Goal: Information Seeking & Learning: Check status

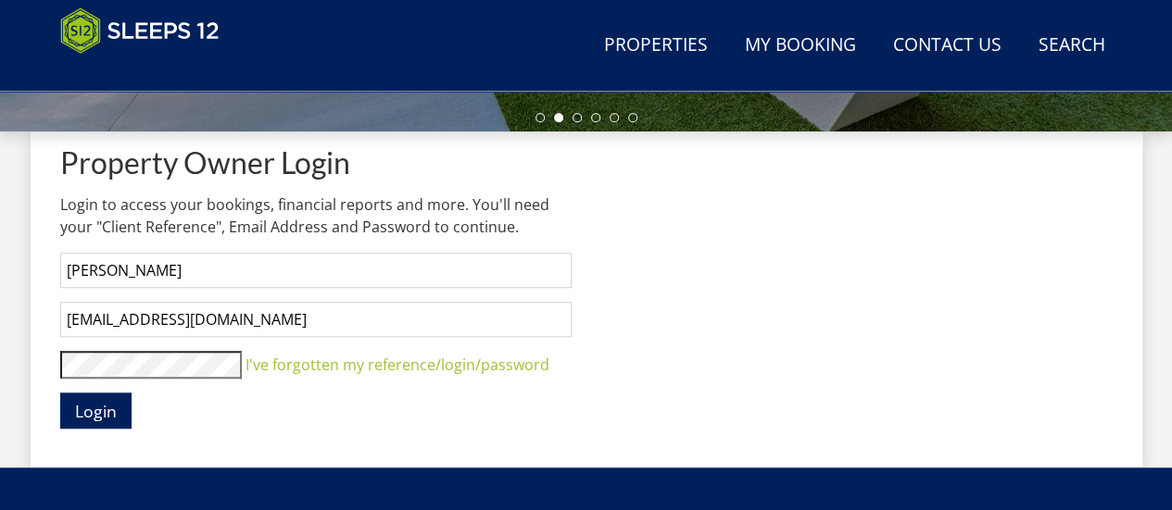
scroll to position [655, 0]
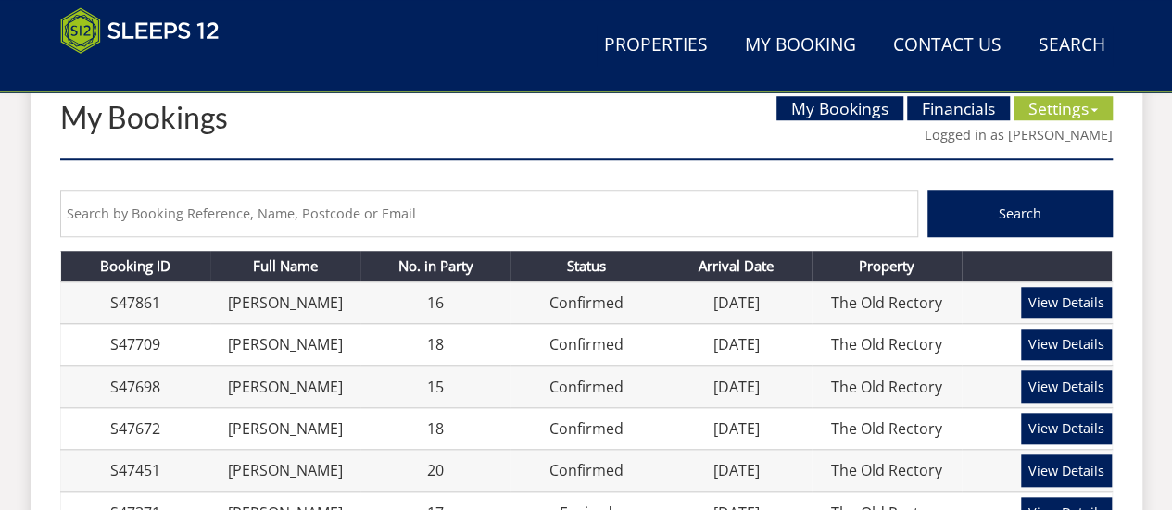
scroll to position [701, 0]
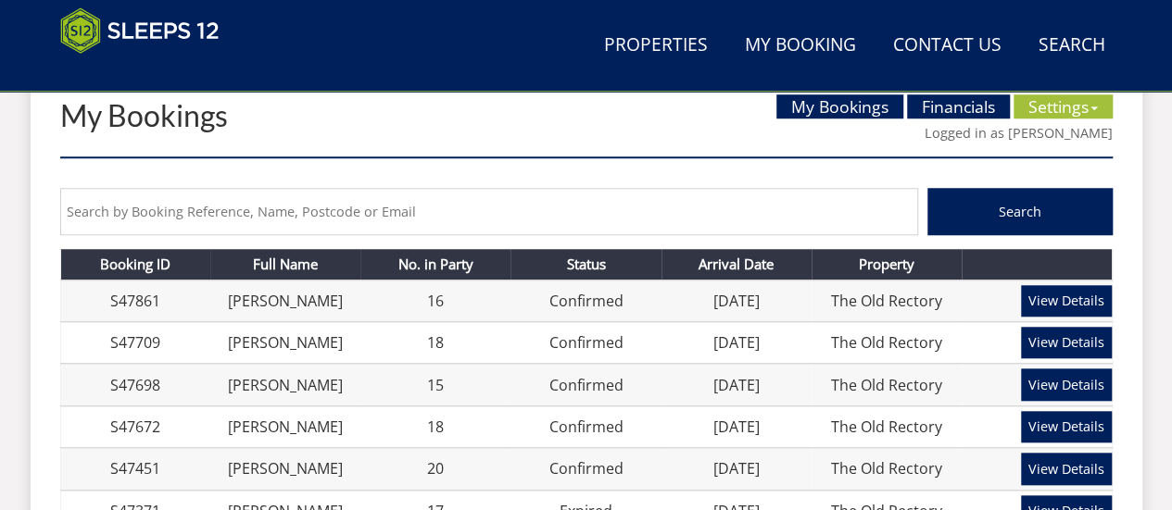
click at [639, 203] on input "text" at bounding box center [489, 211] width 858 height 47
type input "jacobs"
click at [927, 188] on button "Search" at bounding box center [1019, 211] width 185 height 47
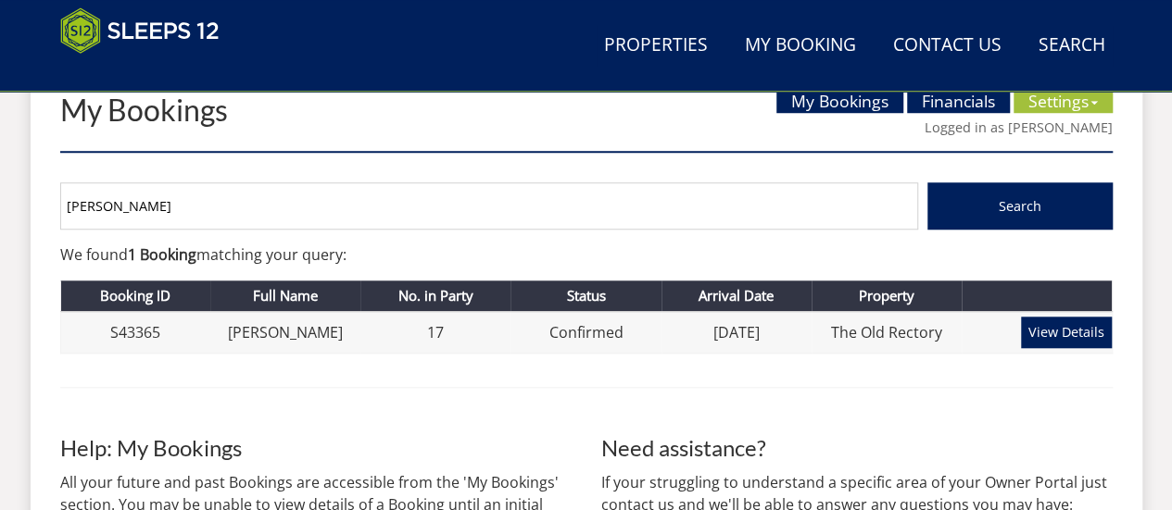
scroll to position [711, 0]
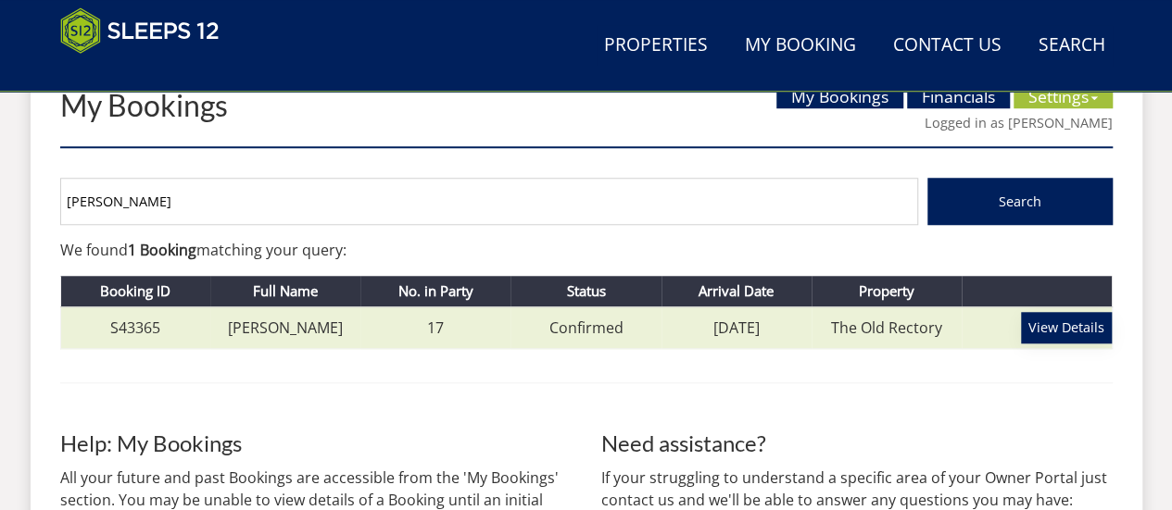
click at [1050, 328] on link "View Details" at bounding box center [1066, 327] width 91 height 31
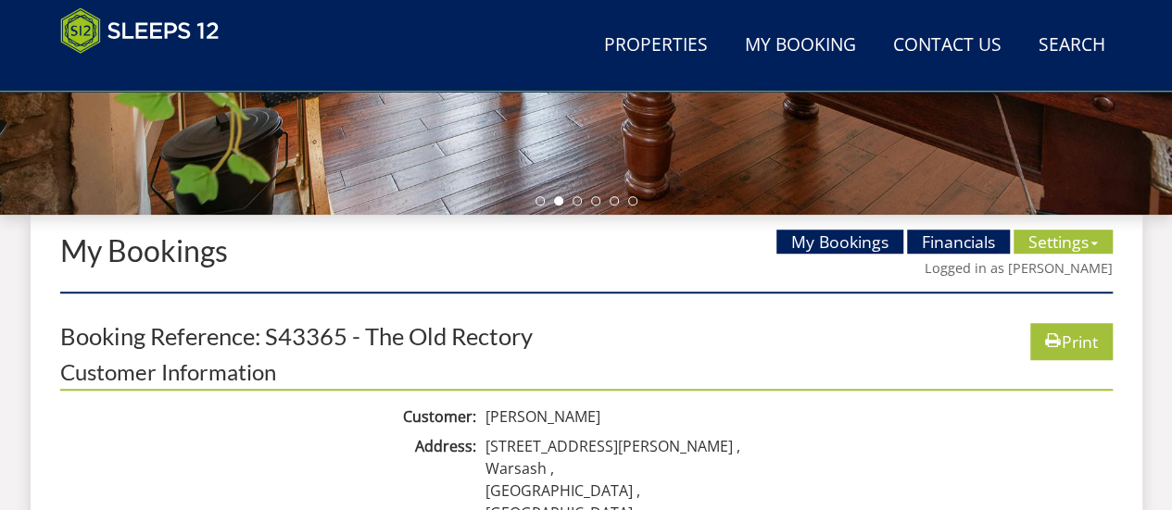
scroll to position [598, 0]
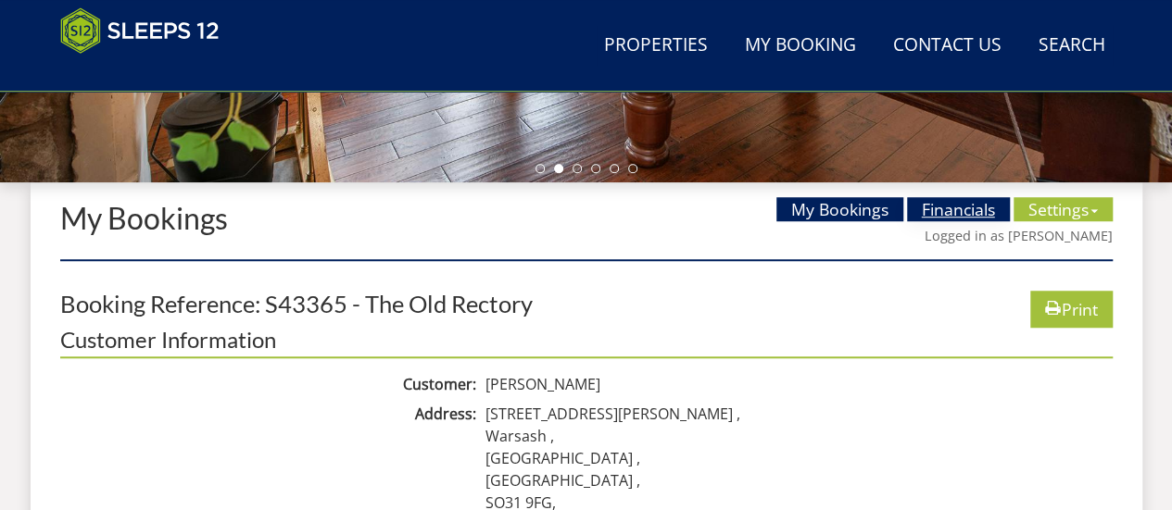
click at [943, 201] on link "Financials" at bounding box center [958, 209] width 103 height 24
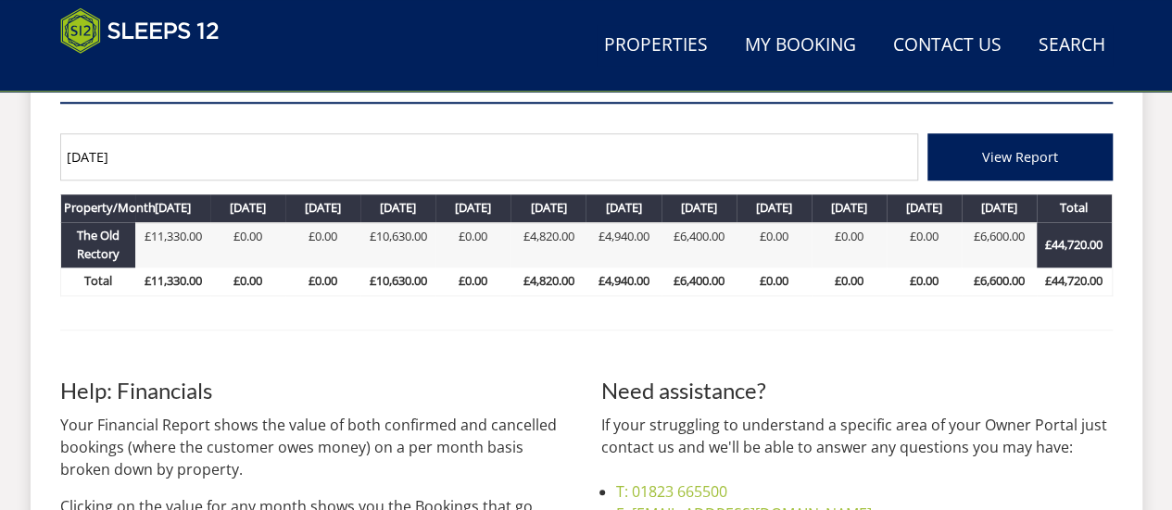
scroll to position [755, 0]
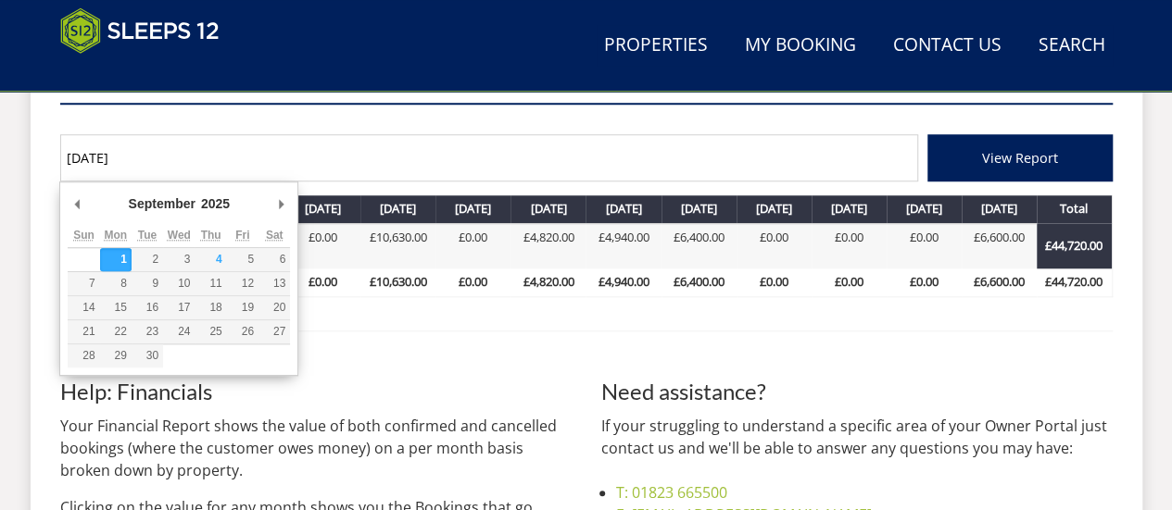
click at [130, 157] on input "01/09/2025" at bounding box center [489, 157] width 858 height 47
type input "01/05/2024"
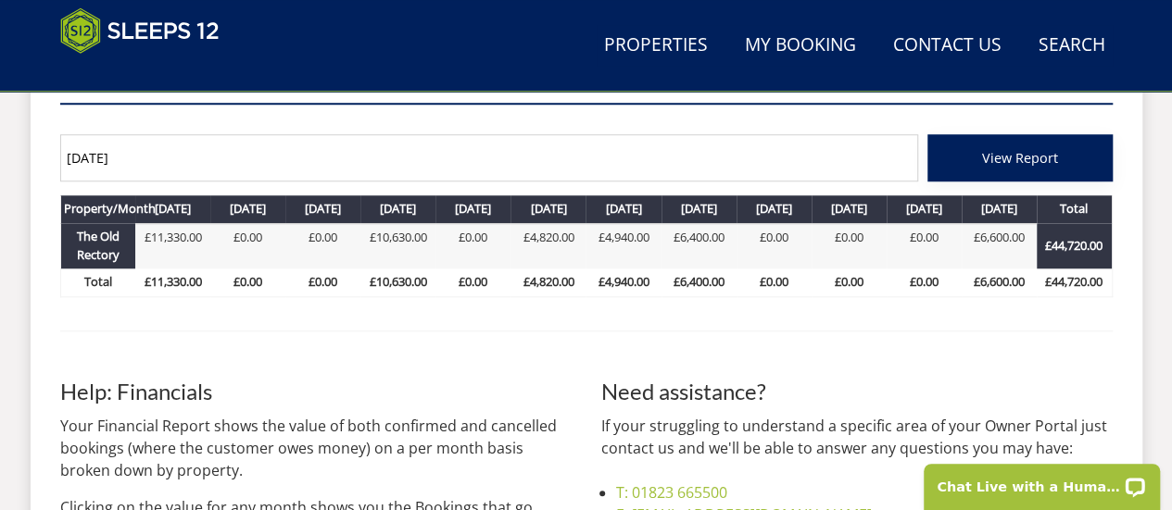
click at [1036, 151] on span "View Report" at bounding box center [1020, 158] width 76 height 18
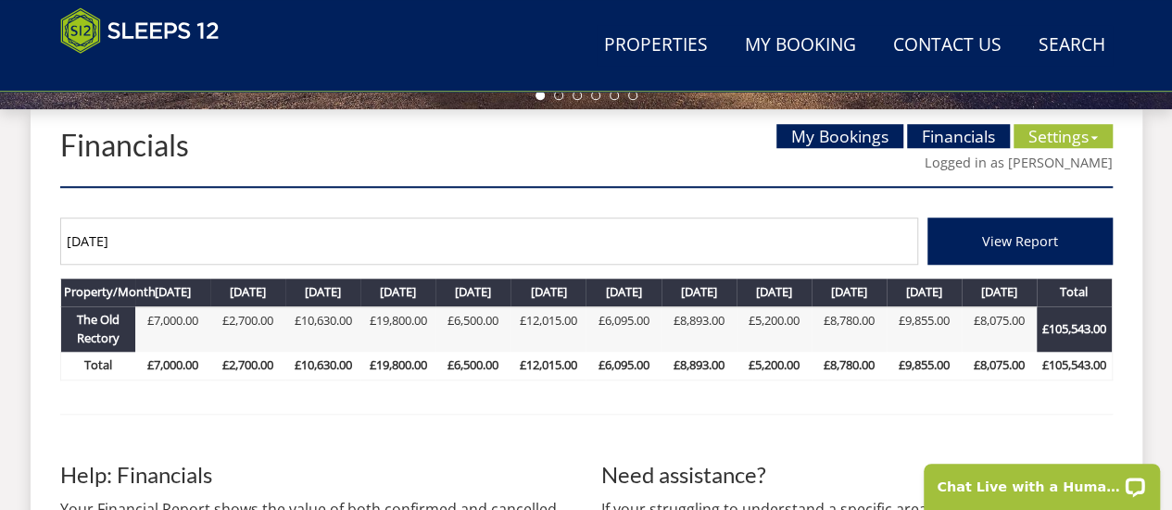
scroll to position [673, 0]
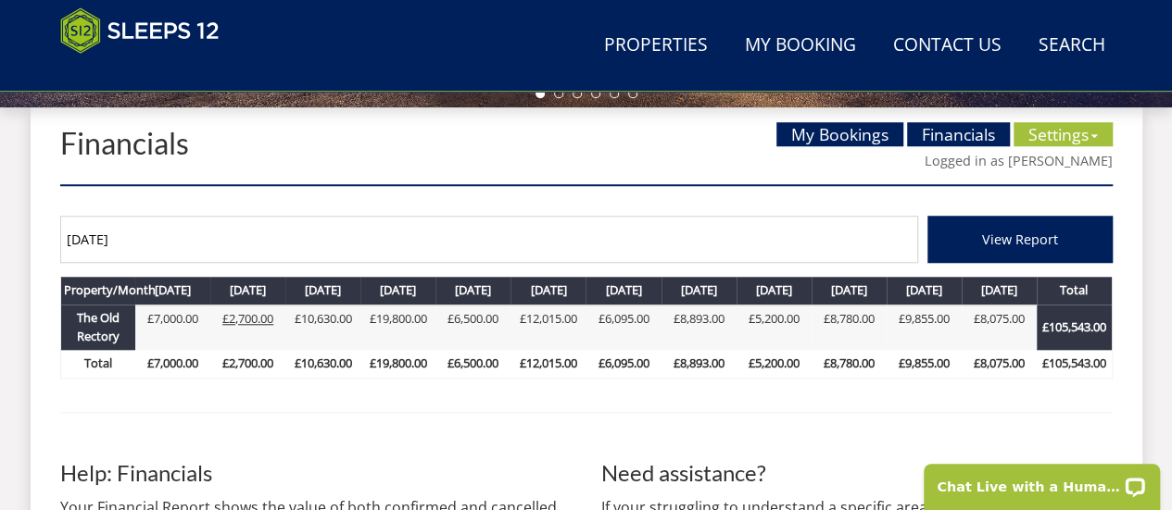
click at [241, 318] on link "£2,700.00" at bounding box center [247, 318] width 51 height 17
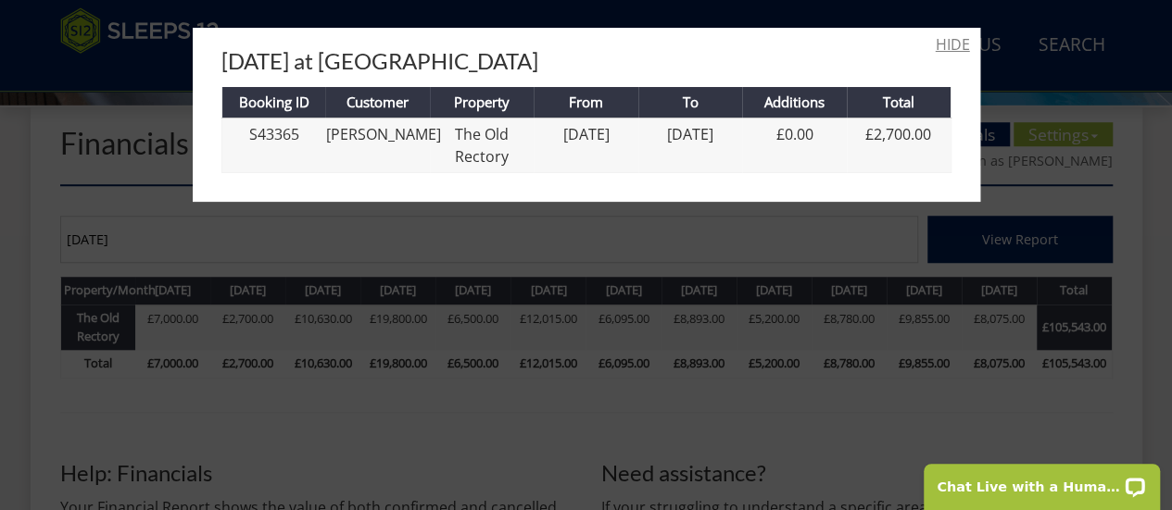
click at [943, 44] on link "HIDE" at bounding box center [953, 44] width 34 height 22
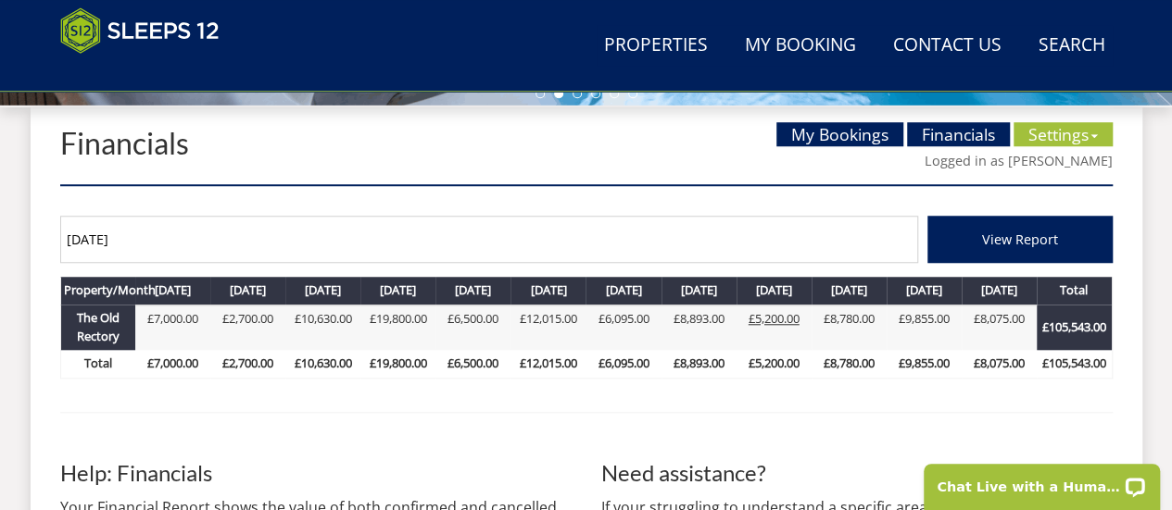
click at [772, 326] on link "£5,200.00" at bounding box center [774, 318] width 51 height 17
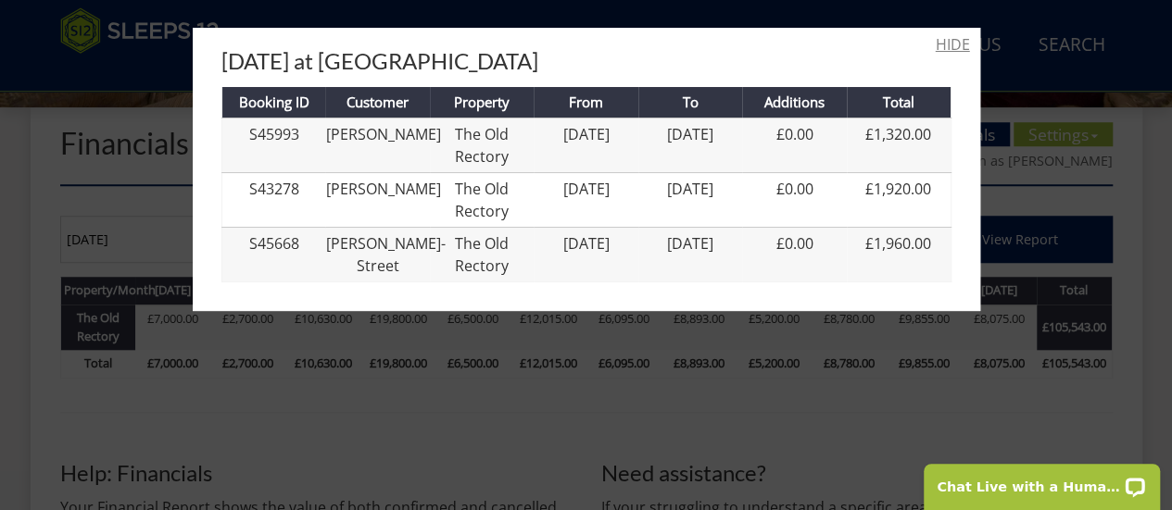
click at [947, 44] on link "HIDE" at bounding box center [953, 44] width 34 height 22
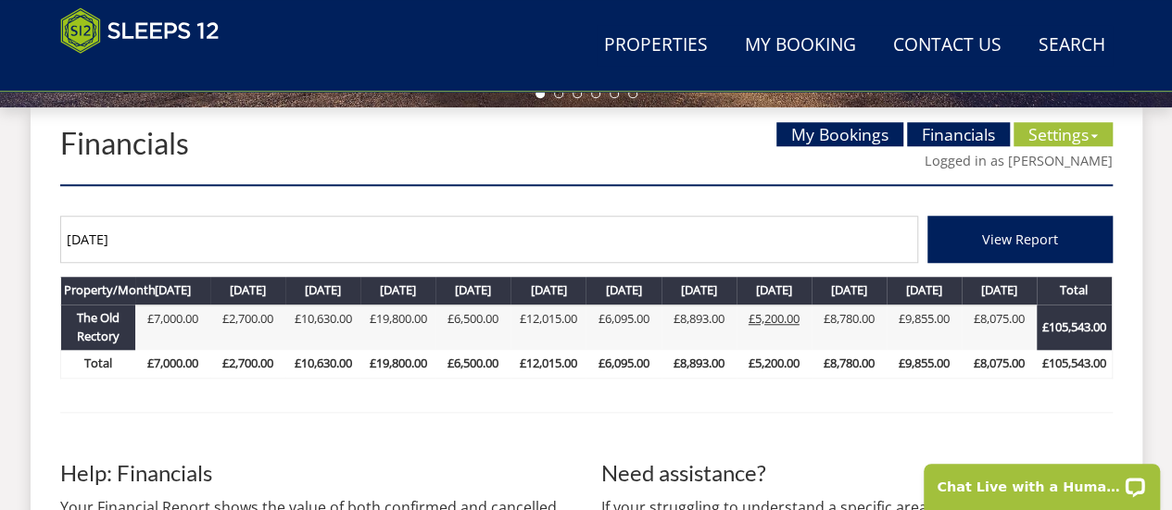
click at [775, 313] on link "£5,200.00" at bounding box center [774, 318] width 51 height 17
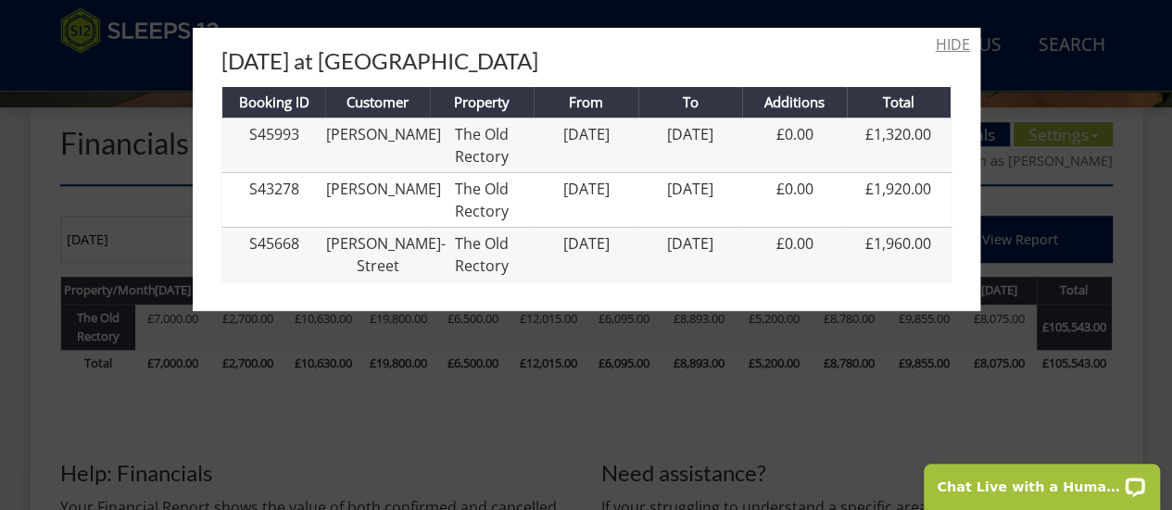
click at [942, 45] on link "HIDE" at bounding box center [953, 44] width 34 height 22
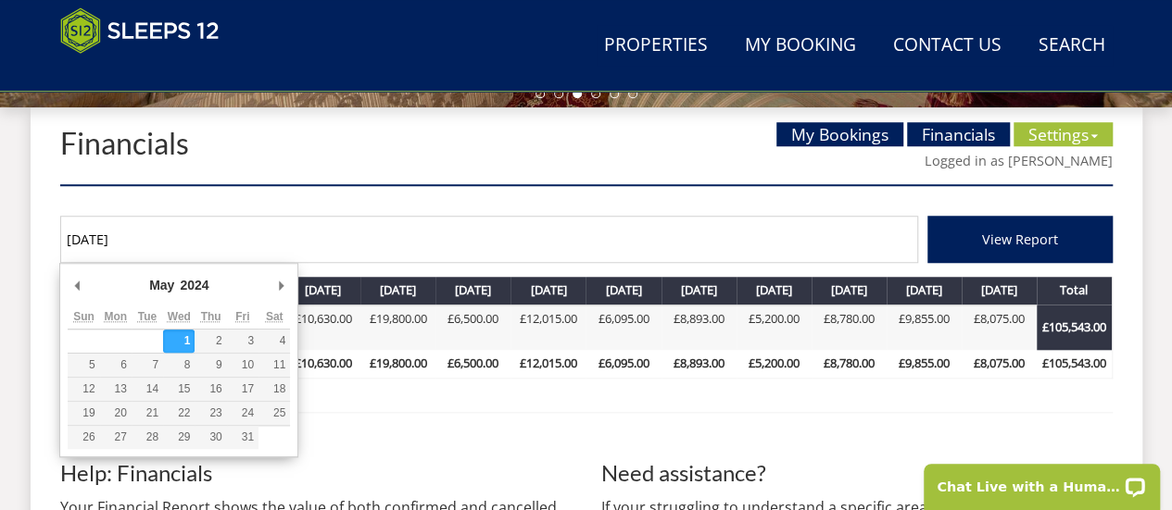
click at [750, 248] on input "01/05/2024" at bounding box center [489, 239] width 858 height 47
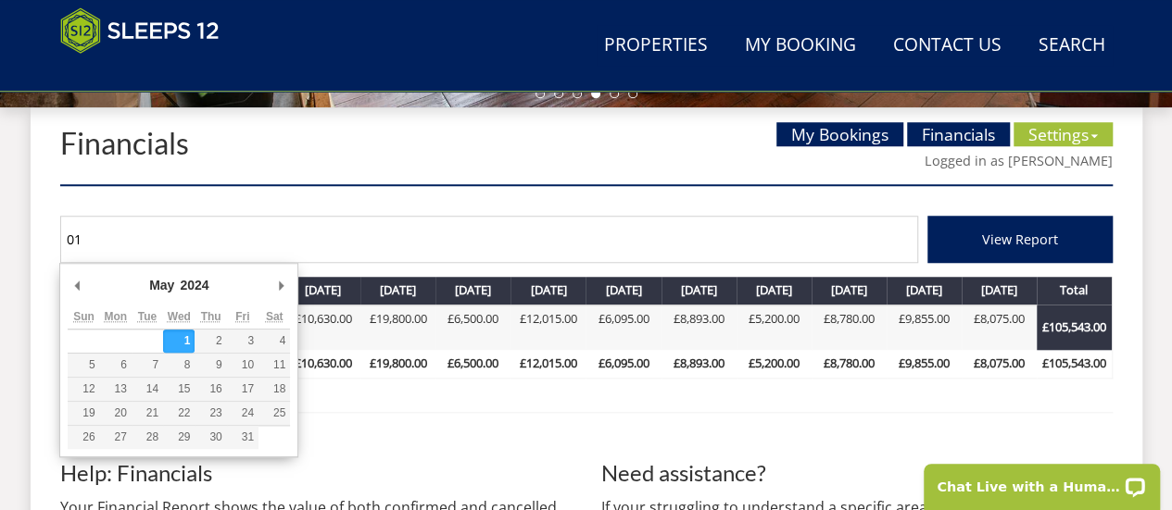
type input "0"
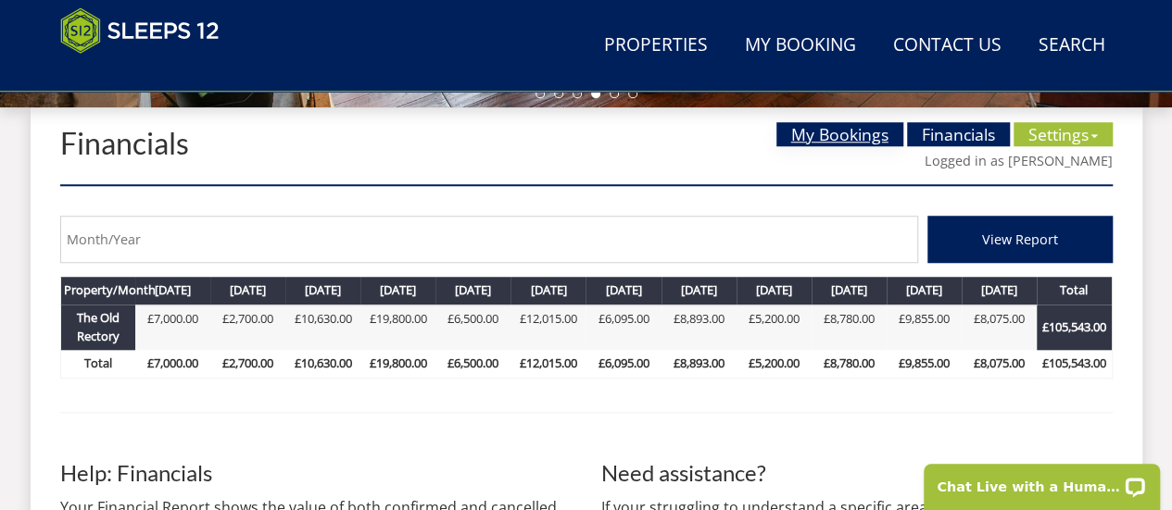
click at [852, 136] on link "My Bookings" at bounding box center [839, 134] width 127 height 24
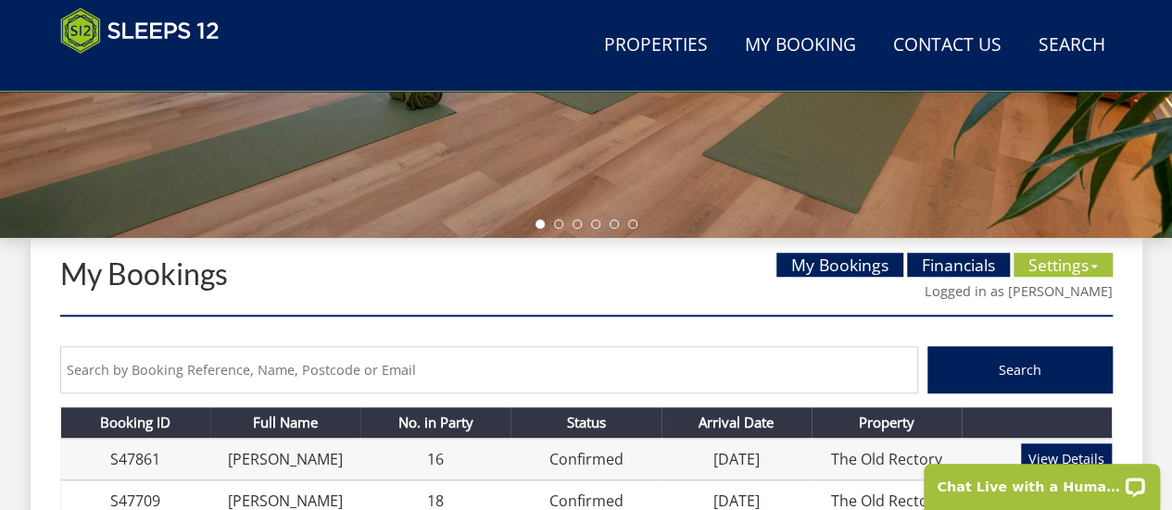
click at [409, 384] on input "text" at bounding box center [489, 369] width 858 height 47
type input "jacobs"
click at [927, 346] on button "Search" at bounding box center [1019, 369] width 185 height 47
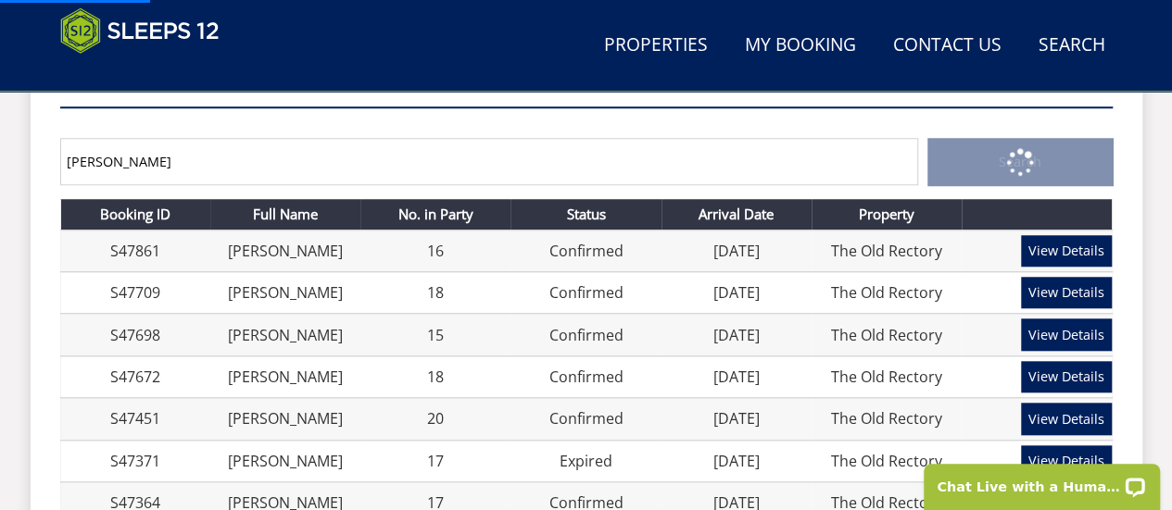
scroll to position [752, 0]
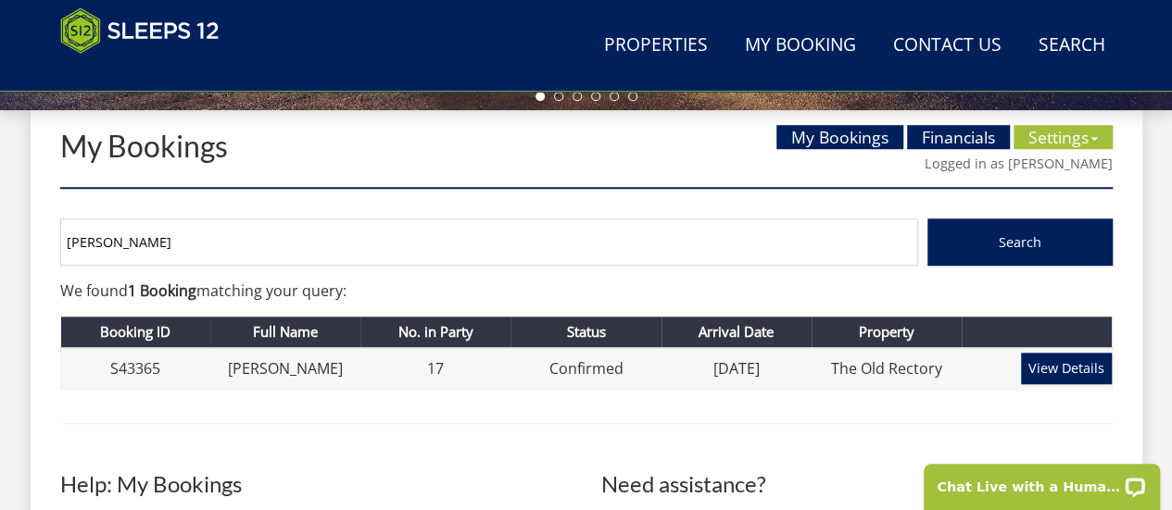
scroll to position [673, 0]
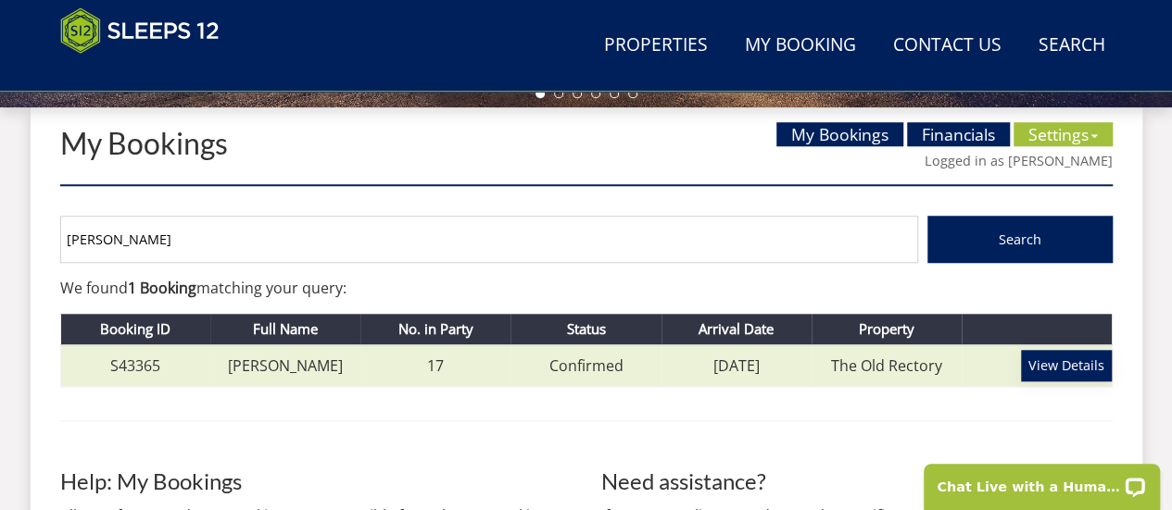
click at [1062, 359] on link "View Details" at bounding box center [1066, 365] width 91 height 31
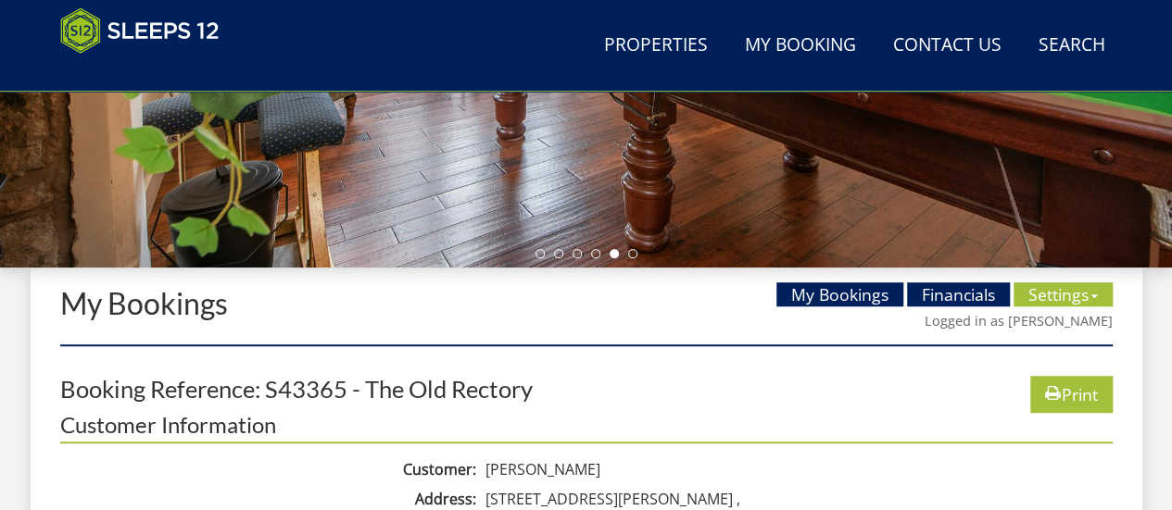
scroll to position [506, 0]
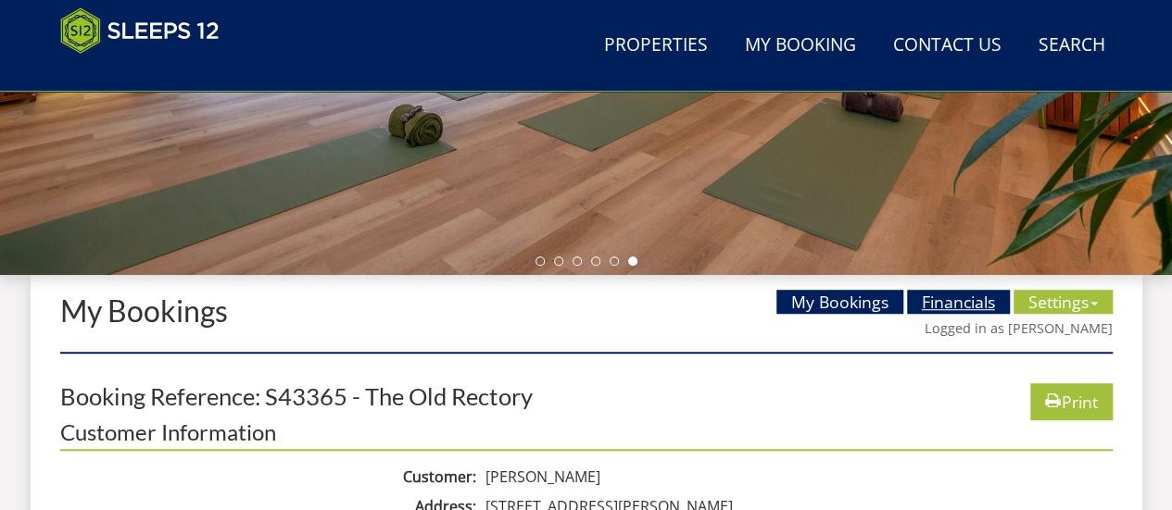
click at [954, 302] on link "Financials" at bounding box center [958, 302] width 103 height 24
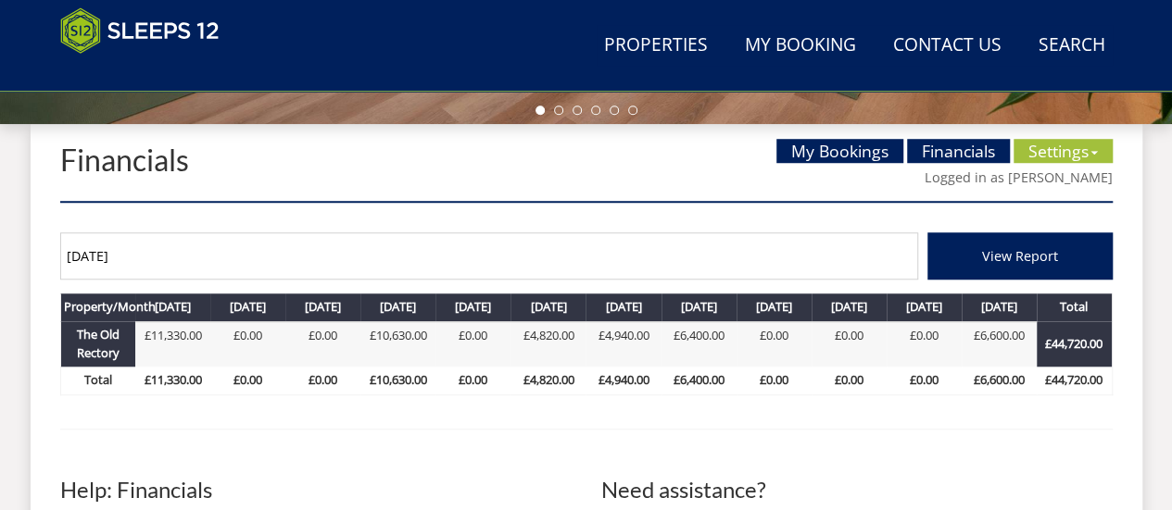
scroll to position [696, 0]
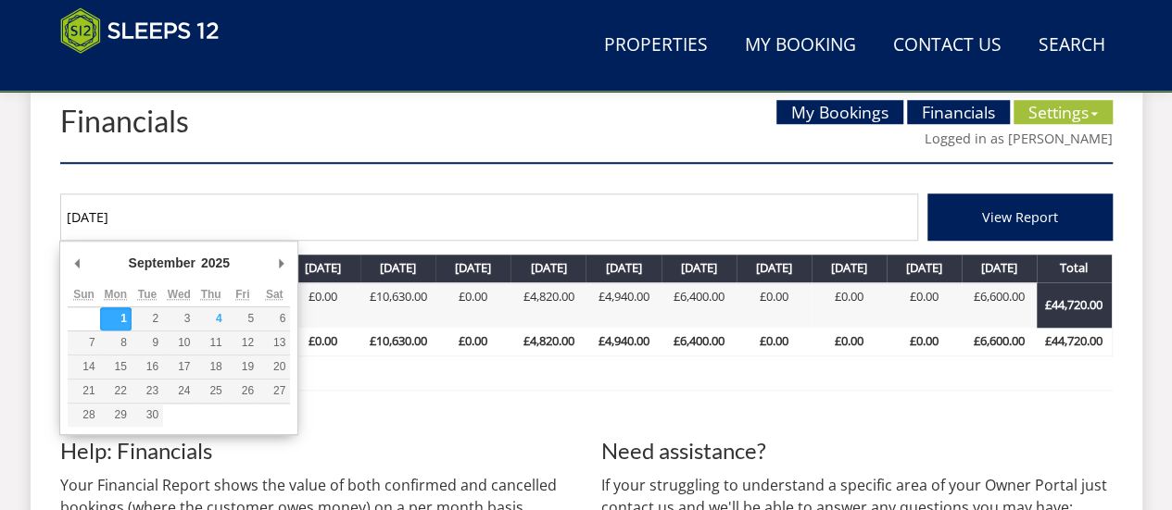
click at [137, 217] on input "01/09/2025" at bounding box center [489, 217] width 858 height 47
type input "01/09/2024"
click at [927, 194] on button "View Report" at bounding box center [1019, 217] width 185 height 47
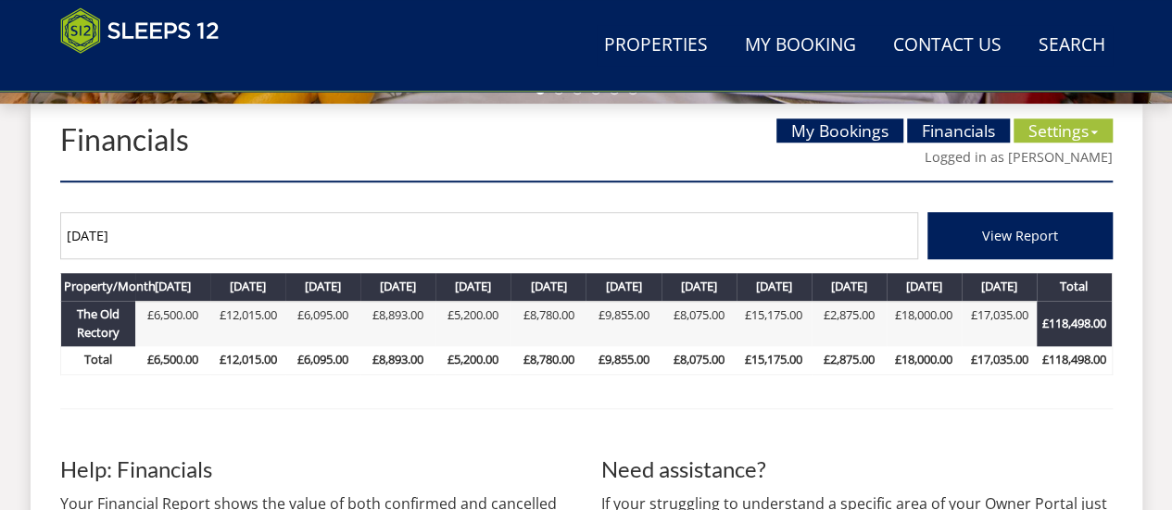
scroll to position [676, 0]
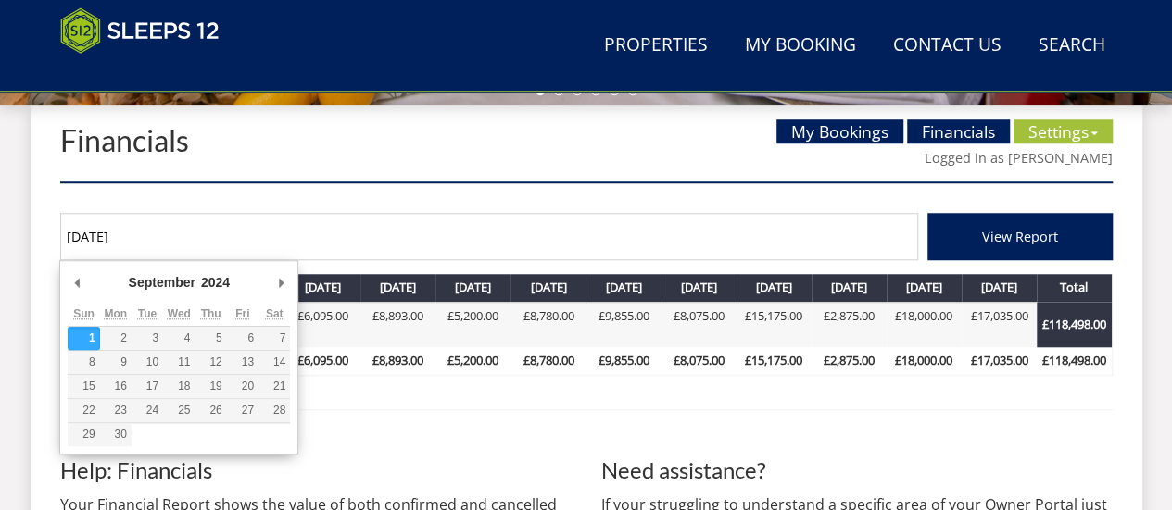
click at [139, 238] on input "01/09/2024" at bounding box center [489, 236] width 858 height 47
type input "01/09/2023"
click at [927, 213] on button "View Report" at bounding box center [1019, 236] width 185 height 47
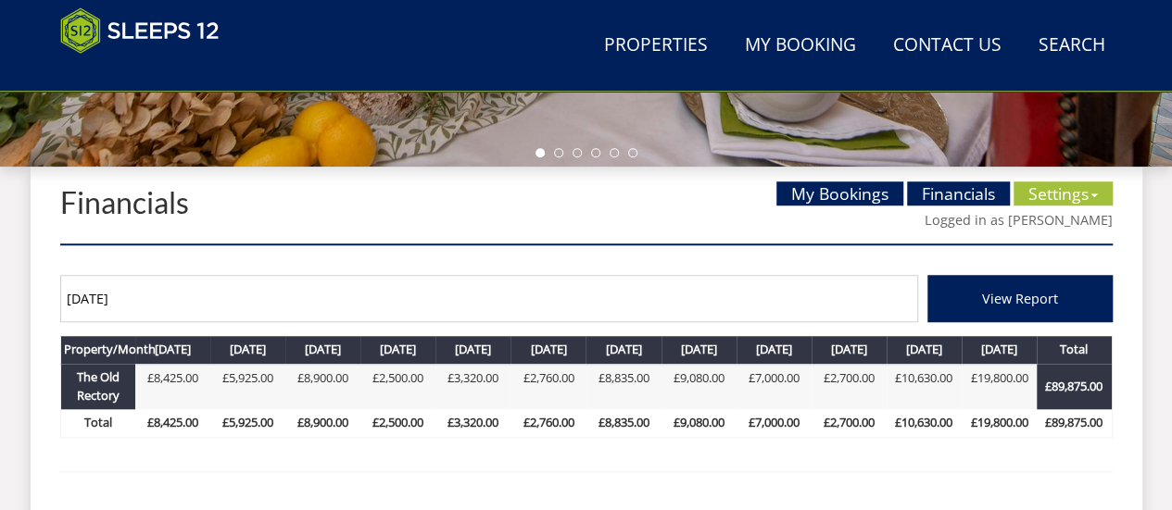
scroll to position [627, 0]
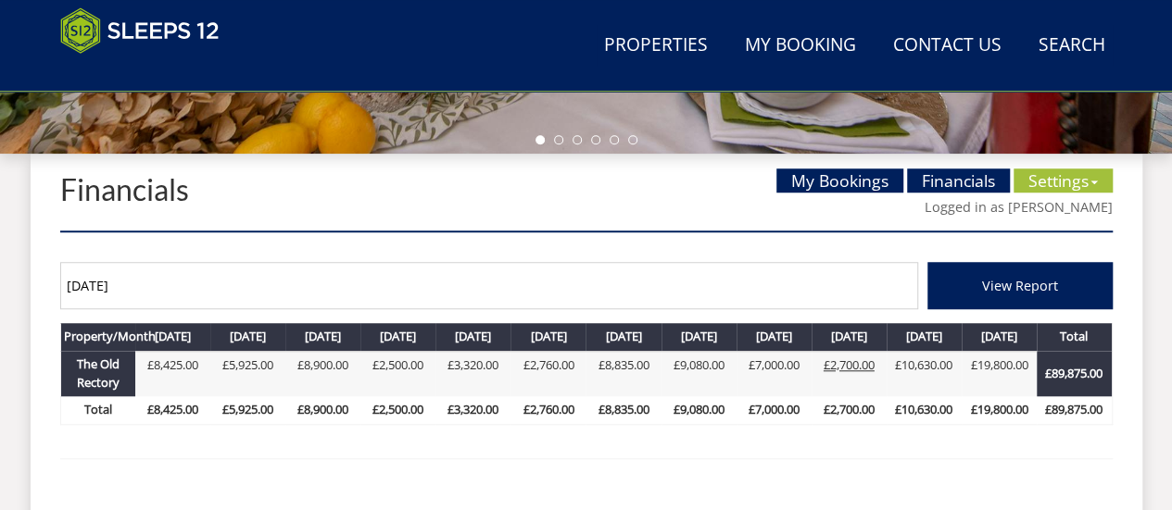
click at [862, 367] on link "£2,700.00" at bounding box center [849, 365] width 51 height 17
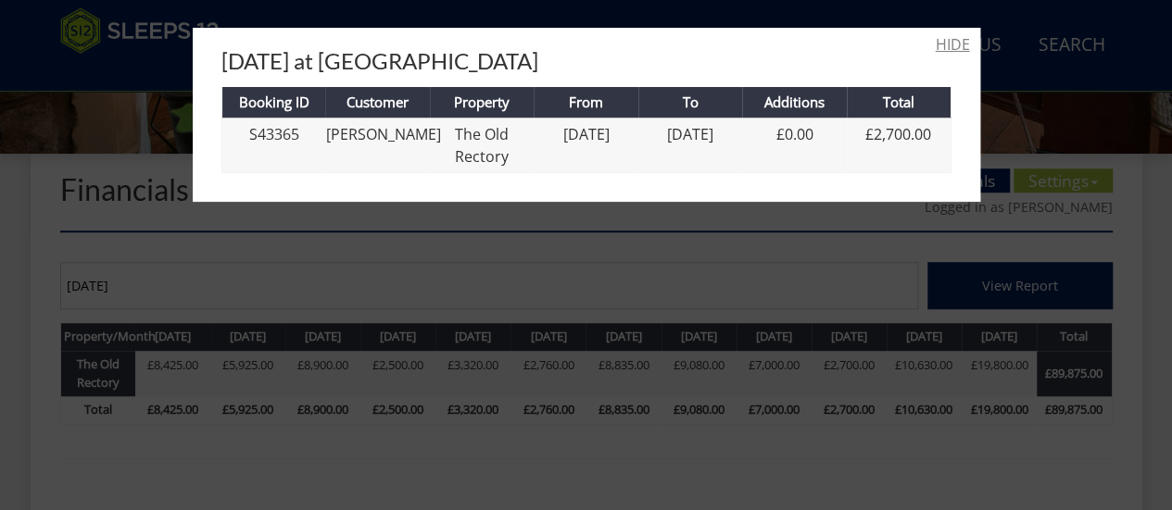
click at [936, 47] on link "HIDE" at bounding box center [953, 44] width 34 height 22
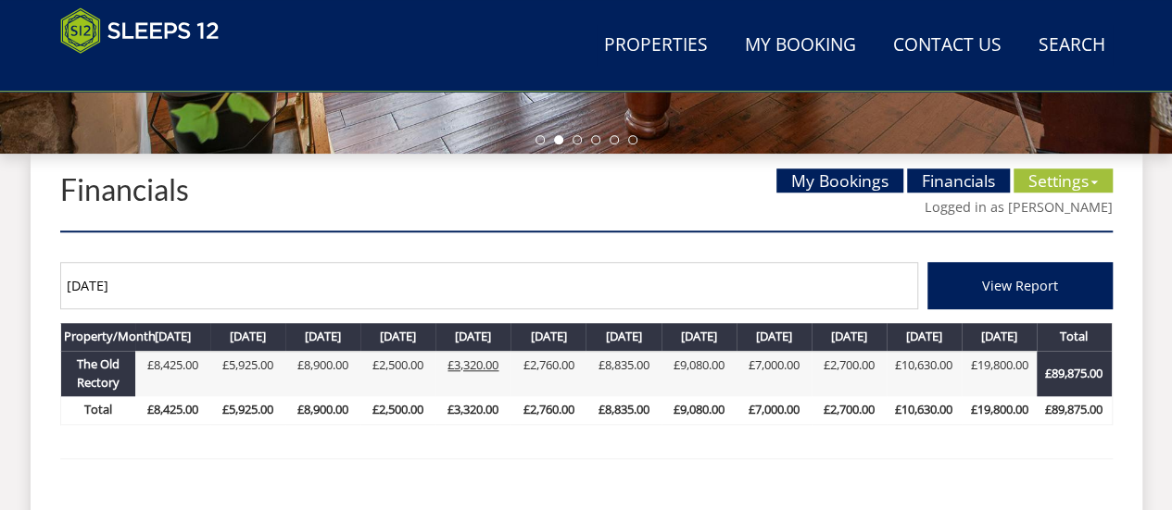
click at [463, 366] on link "£3,320.00" at bounding box center [472, 365] width 51 height 17
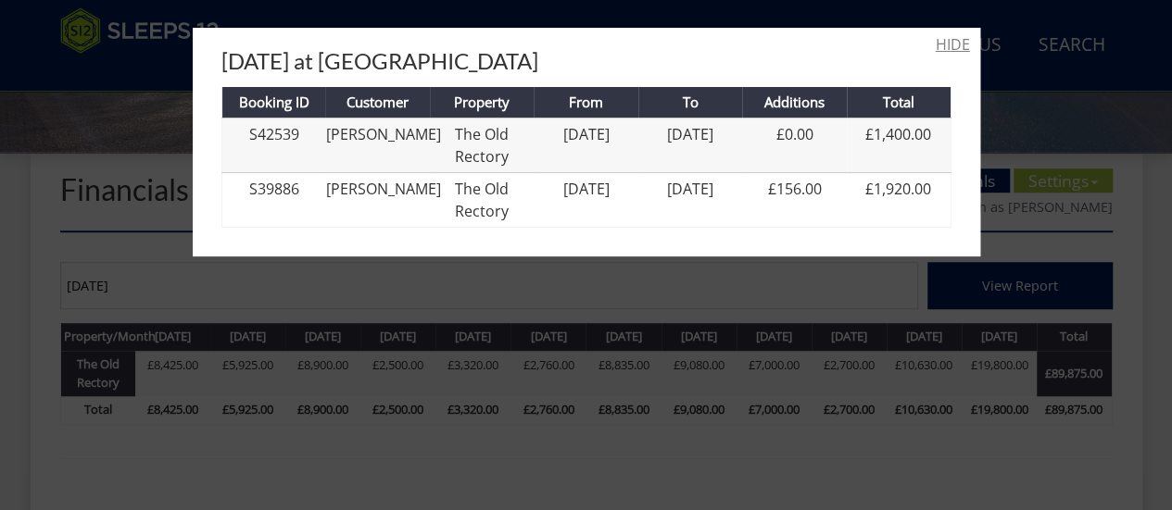
click at [937, 45] on link "HIDE" at bounding box center [953, 44] width 34 height 22
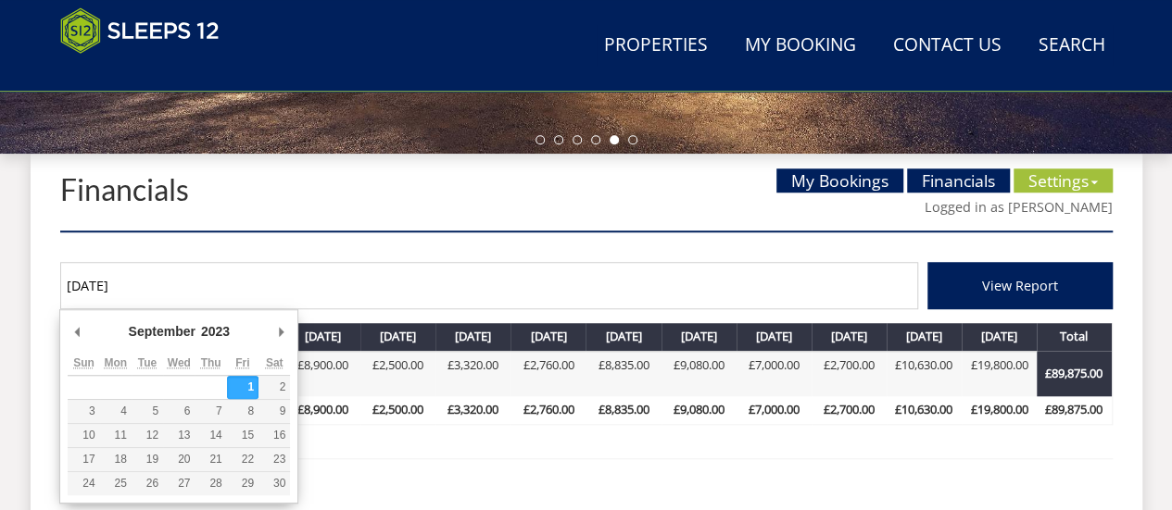
click at [145, 283] on input "01/09/2023" at bounding box center [489, 285] width 858 height 47
type input "01/09/2022"
click at [927, 262] on button "View Report" at bounding box center [1019, 285] width 185 height 47
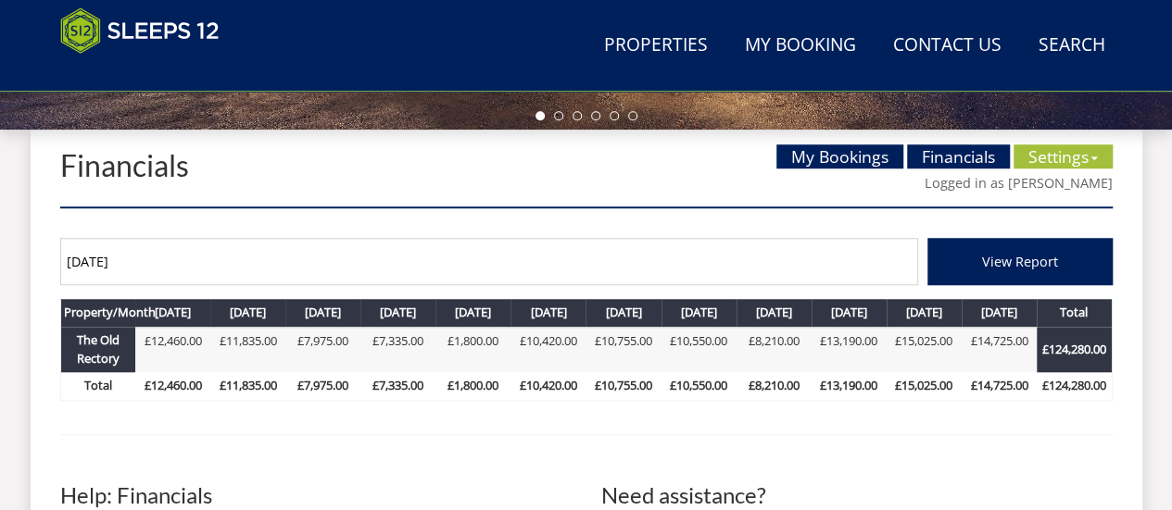
scroll to position [652, 0]
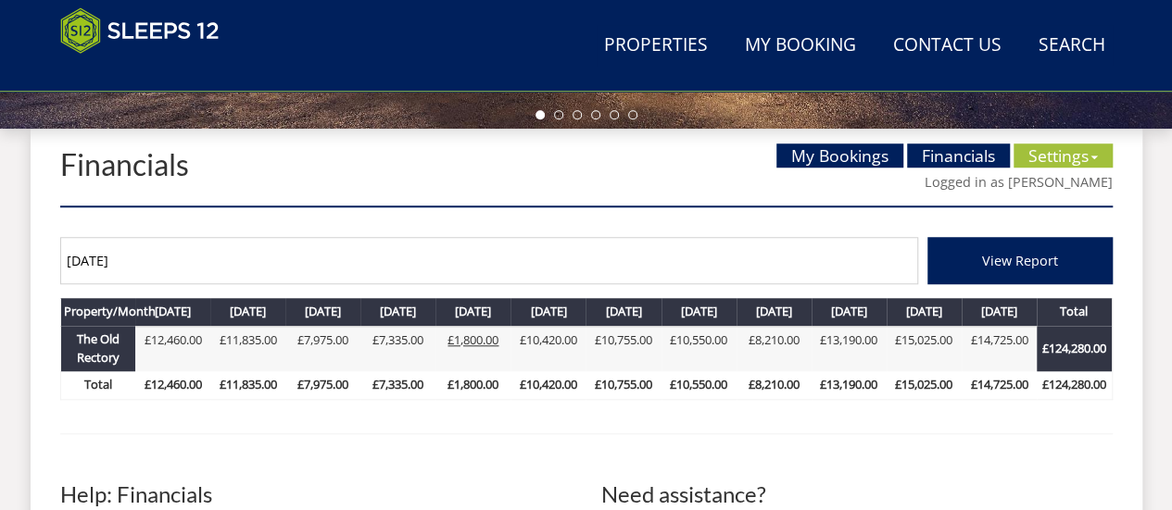
click at [484, 338] on link "£1,800.00" at bounding box center [472, 340] width 51 height 17
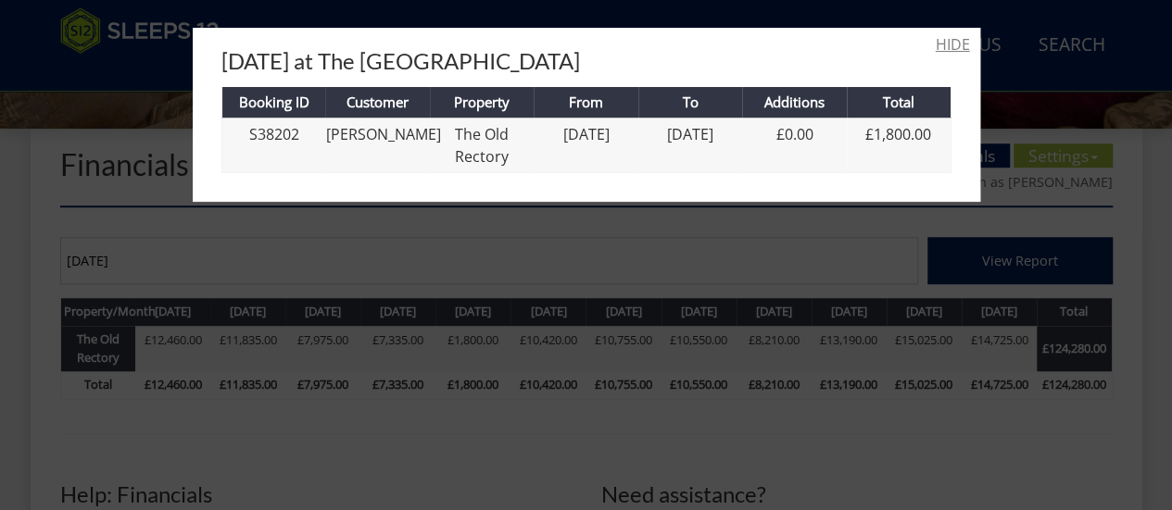
click at [939, 45] on link "HIDE" at bounding box center [953, 44] width 34 height 22
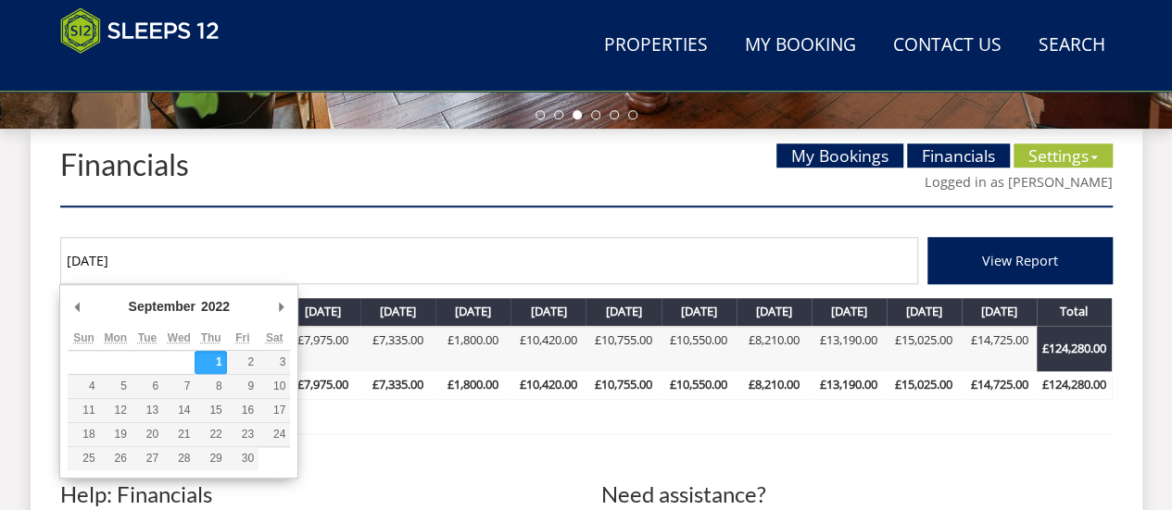
click at [137, 257] on input "01/09/2022" at bounding box center [489, 260] width 858 height 47
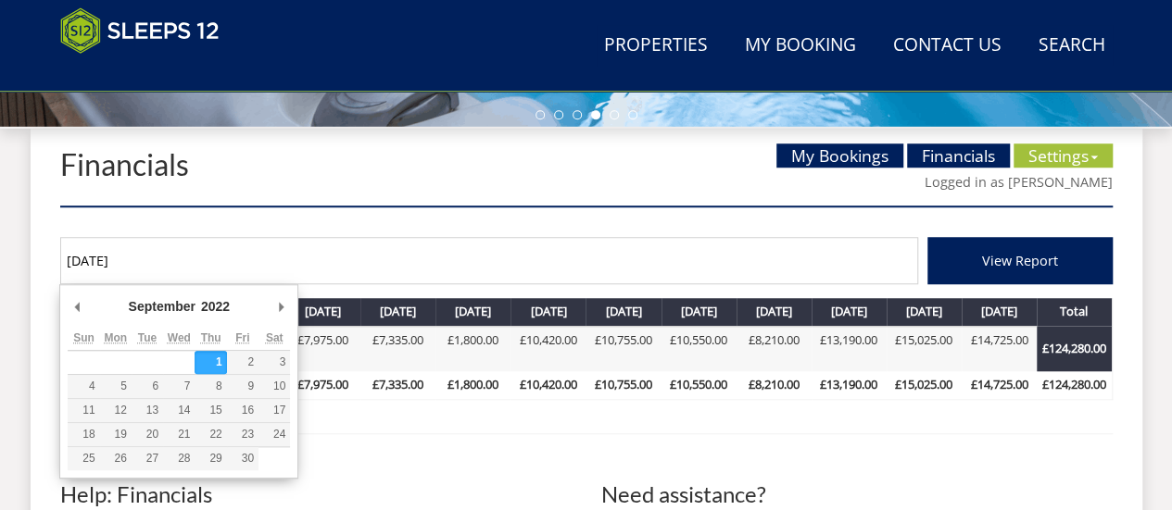
type input "01/09/2023"
click at [927, 237] on button "View Report" at bounding box center [1019, 260] width 185 height 47
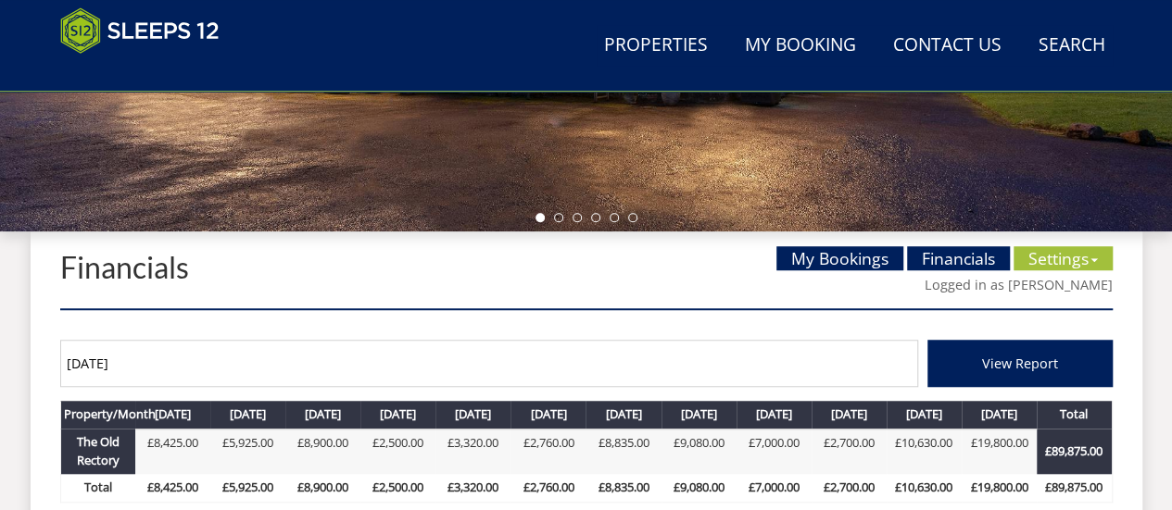
scroll to position [550, 0]
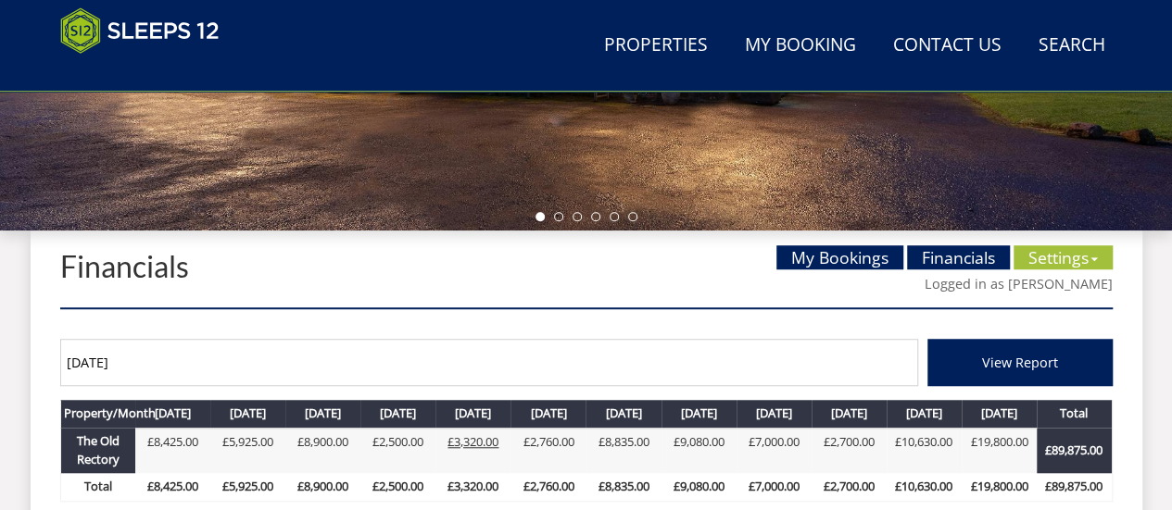
click at [483, 442] on link "£3,320.00" at bounding box center [472, 442] width 51 height 17
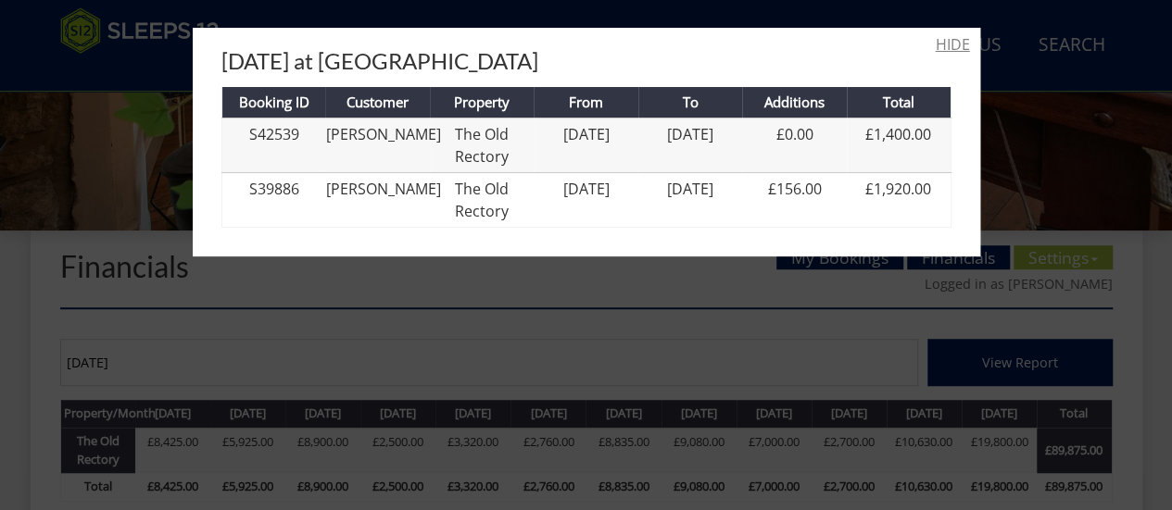
click at [936, 43] on link "HIDE" at bounding box center [953, 44] width 34 height 22
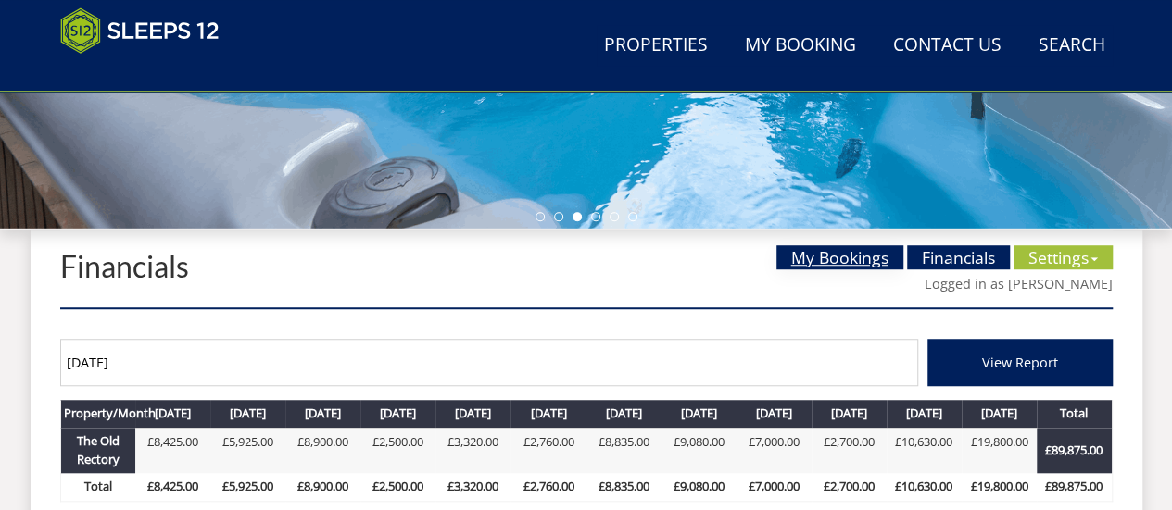
click at [819, 267] on link "My Bookings" at bounding box center [839, 257] width 127 height 24
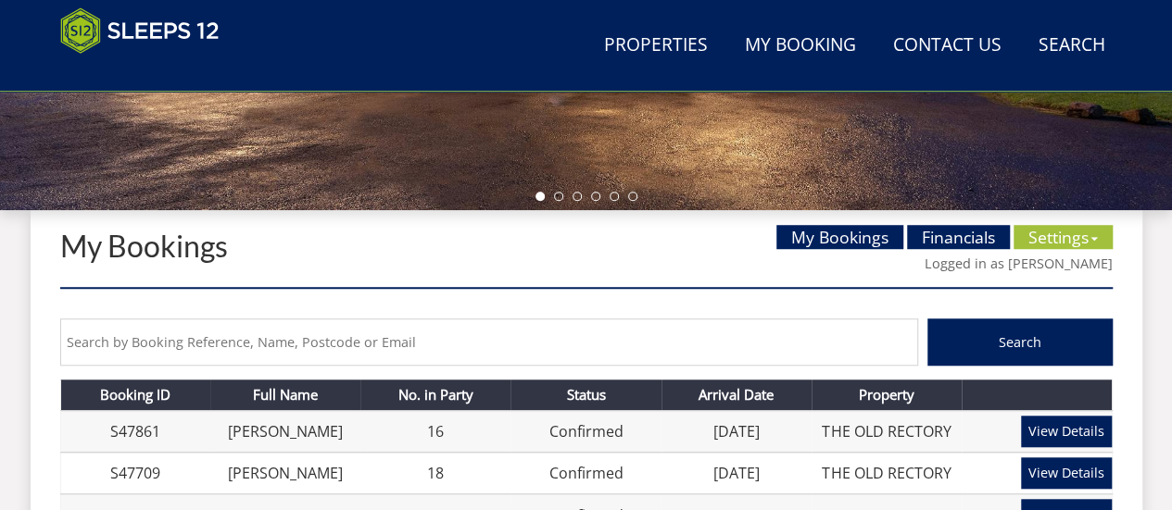
scroll to position [573, 0]
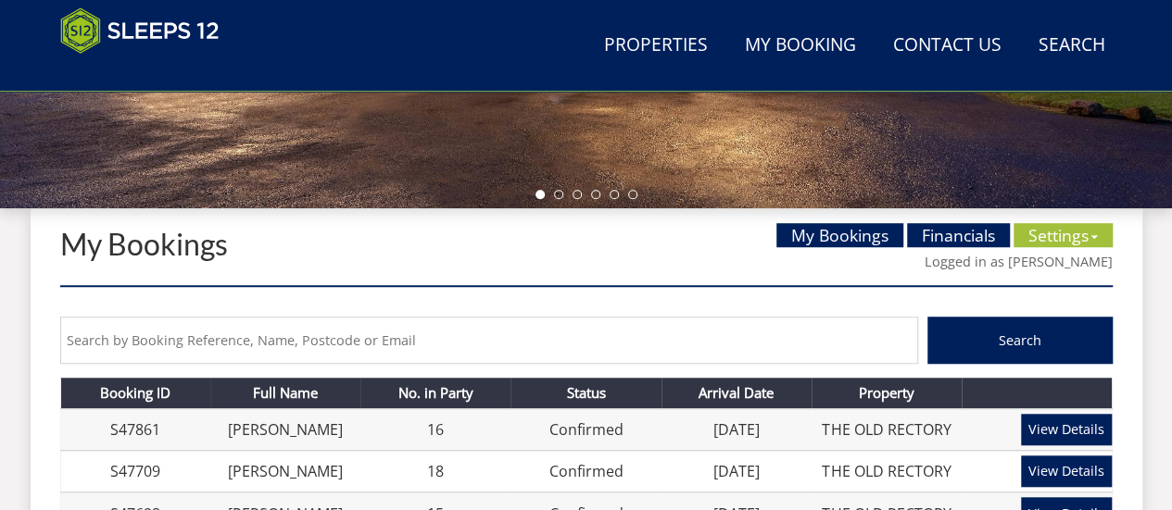
click at [433, 338] on input "text" at bounding box center [489, 340] width 858 height 47
type input "jacobs"
click at [927, 317] on button "Search" at bounding box center [1019, 340] width 185 height 47
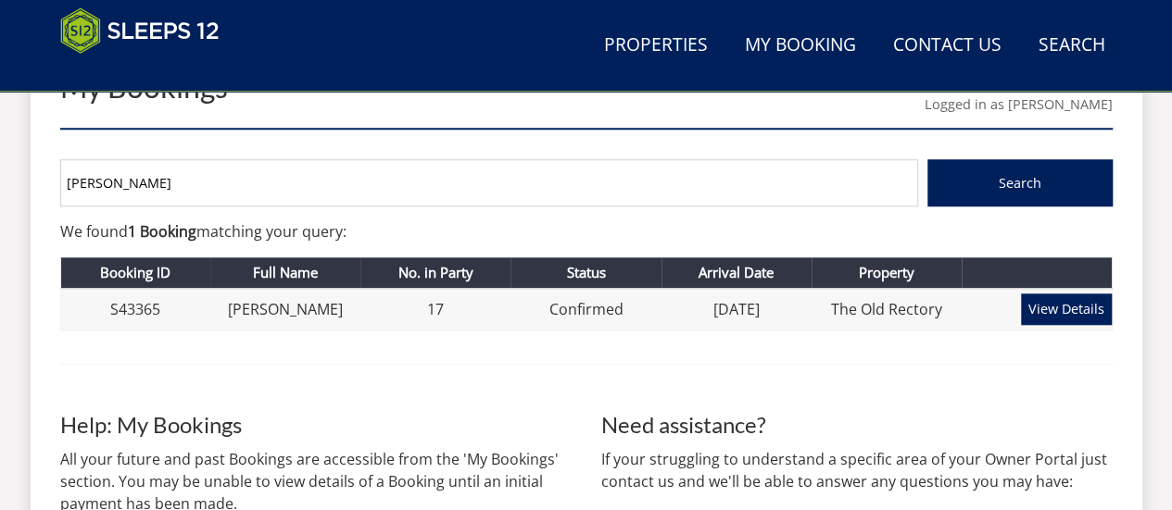
scroll to position [734, 0]
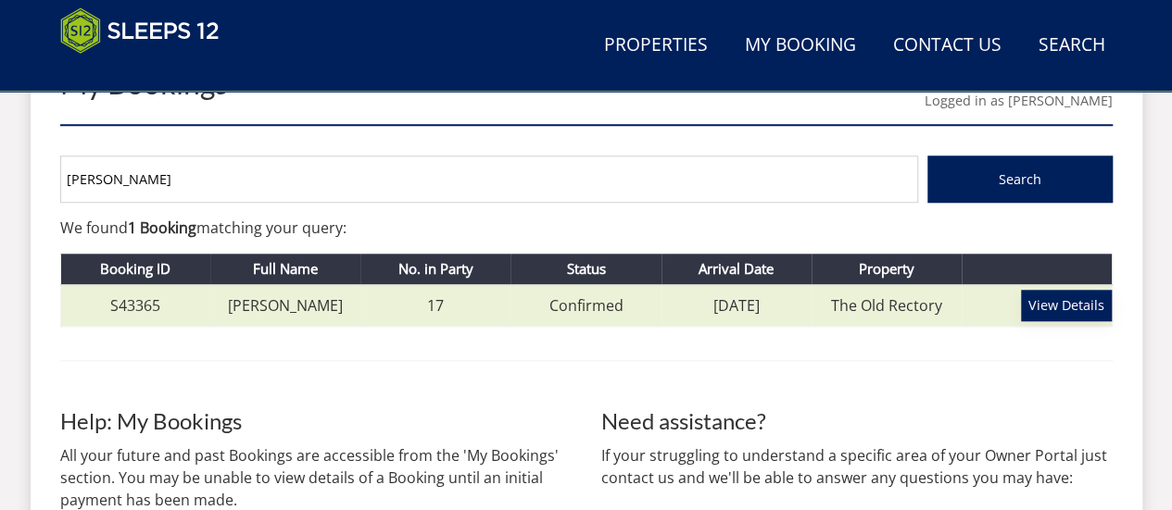
click at [1073, 308] on link "View Details" at bounding box center [1066, 305] width 91 height 31
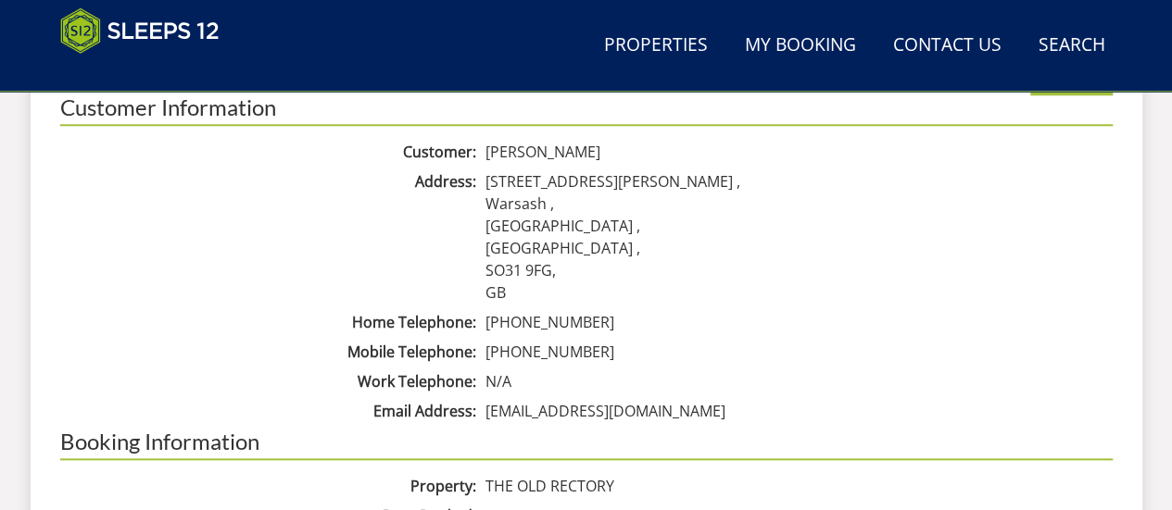
scroll to position [837, 0]
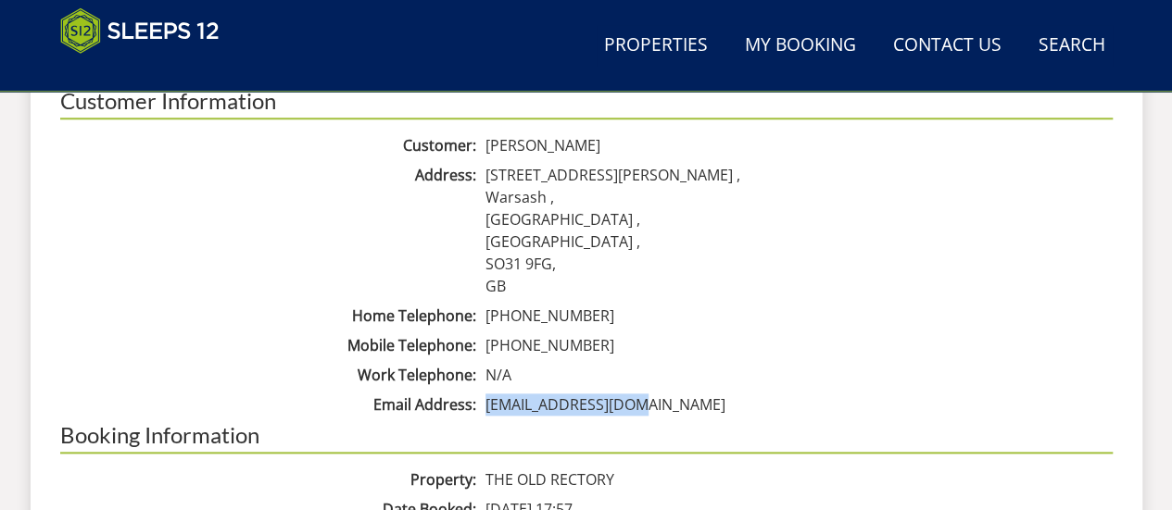
drag, startPoint x: 649, startPoint y: 409, endPoint x: 485, endPoint y: 413, distance: 164.0
click at [485, 413] on dd "mandyjacobs@sky.com" at bounding box center [797, 405] width 632 height 22
copy dd "mandyjacobs@sky.com"
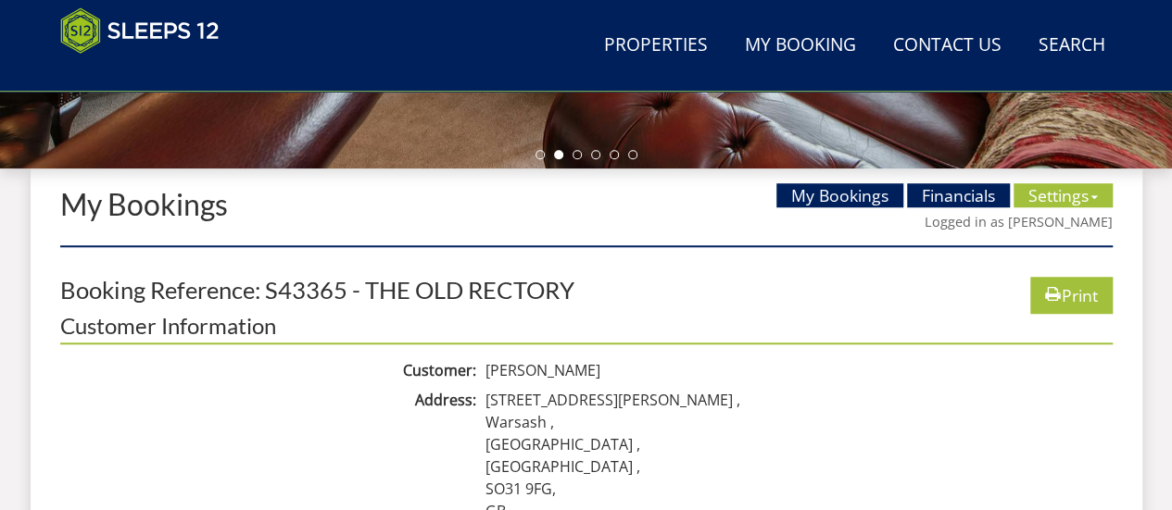
scroll to position [616, 0]
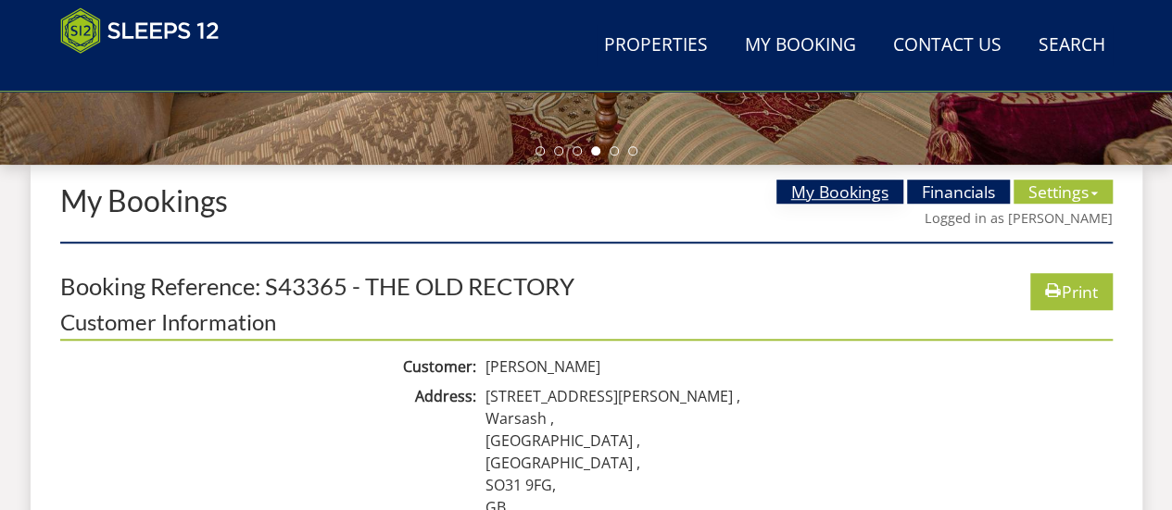
click at [836, 199] on link "My Bookings" at bounding box center [839, 192] width 127 height 24
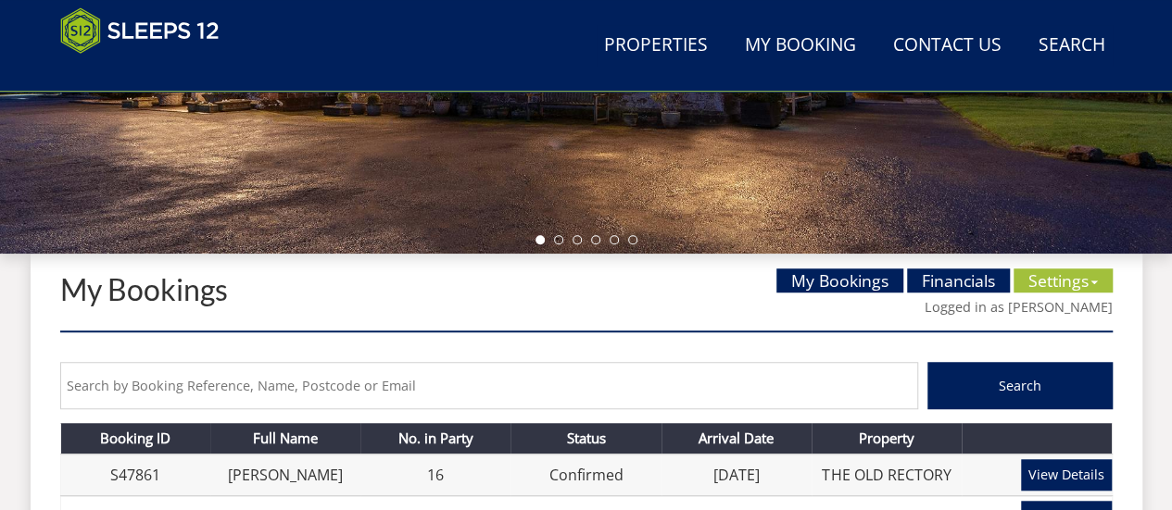
scroll to position [547, 0]
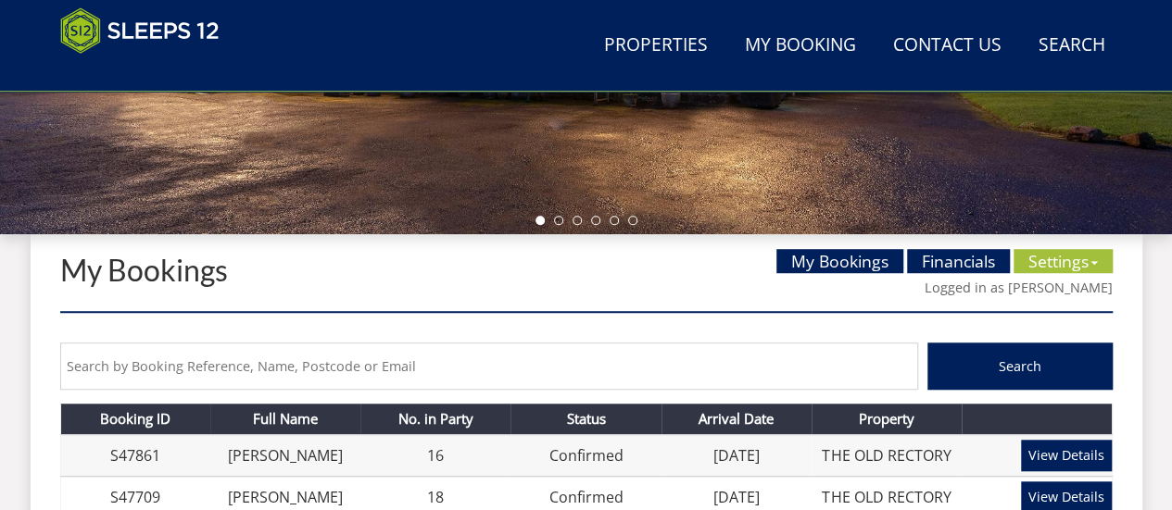
click at [408, 366] on input "text" at bounding box center [489, 366] width 858 height 47
type input "ulian"
click at [927, 343] on button "Search" at bounding box center [1019, 366] width 185 height 47
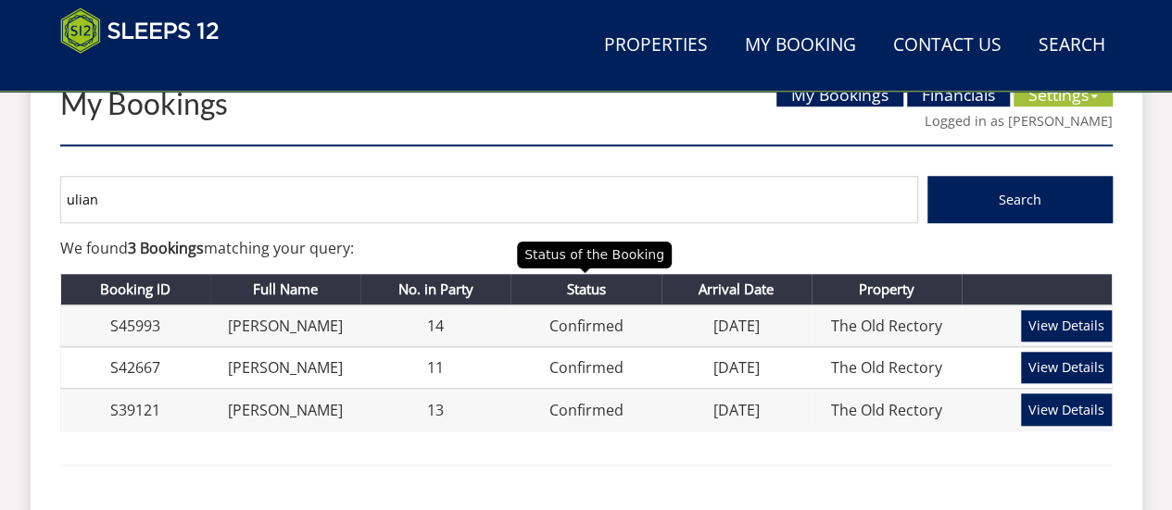
scroll to position [714, 0]
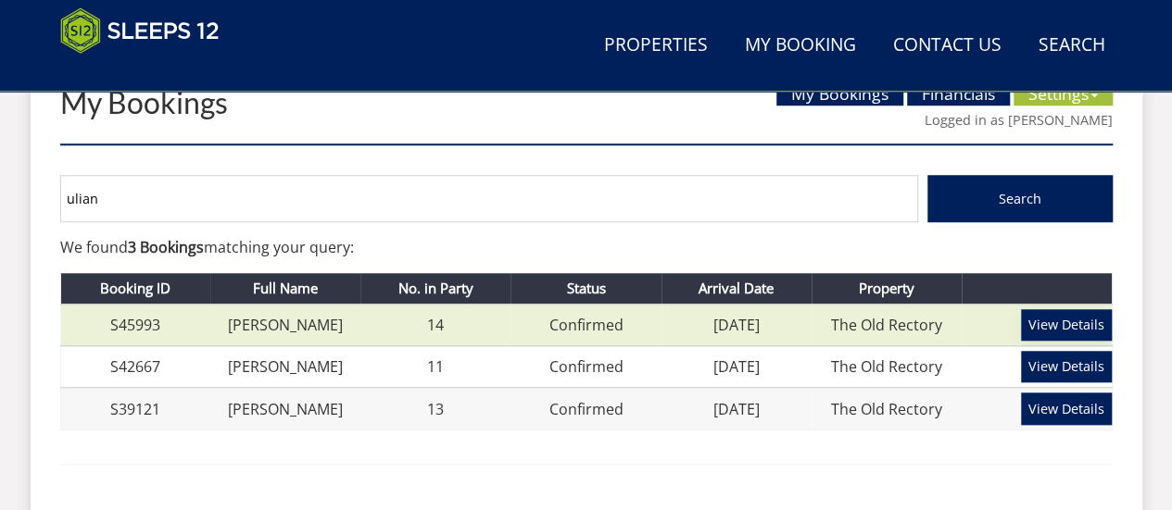
click at [1054, 321] on link "View Details" at bounding box center [1066, 324] width 91 height 31
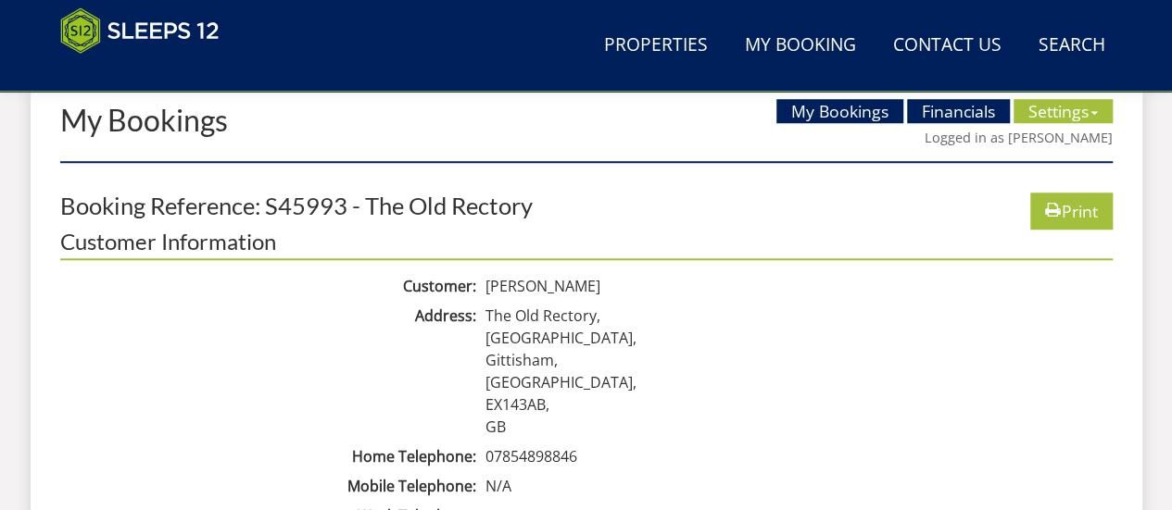
scroll to position [685, 0]
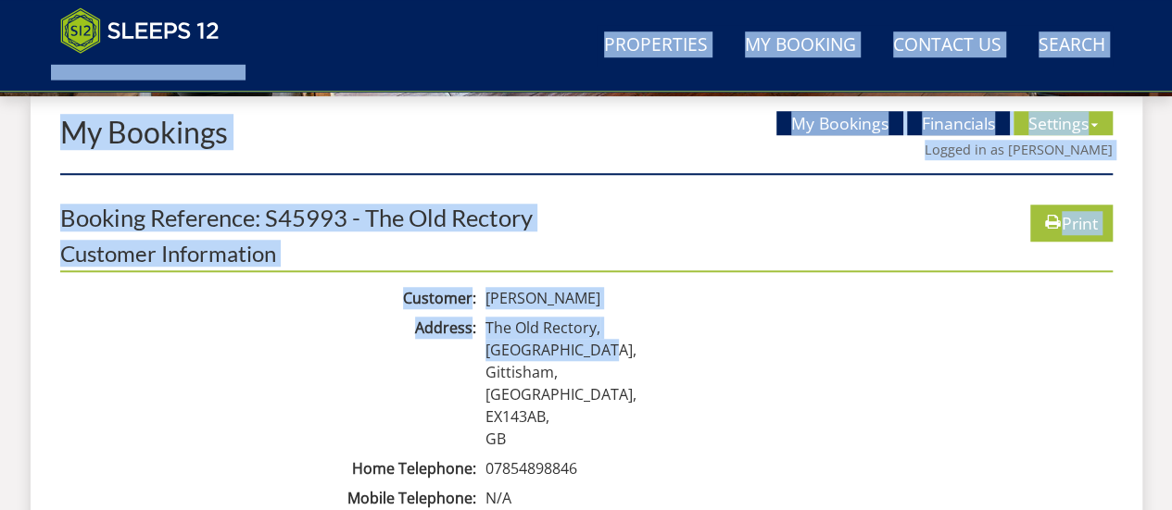
drag, startPoint x: 651, startPoint y: 344, endPoint x: 234, endPoint y: 55, distance: 507.3
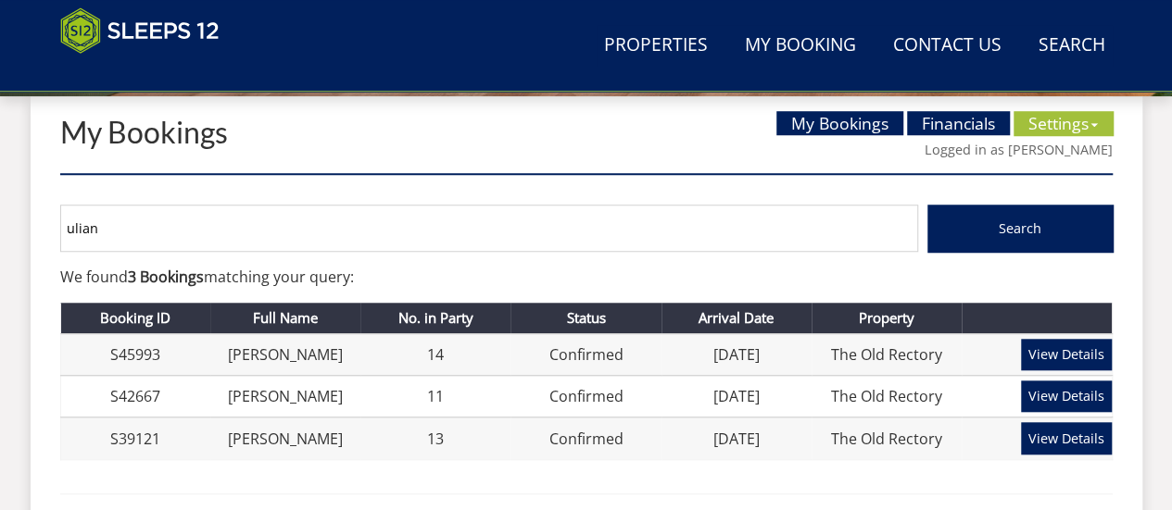
scroll to position [714, 0]
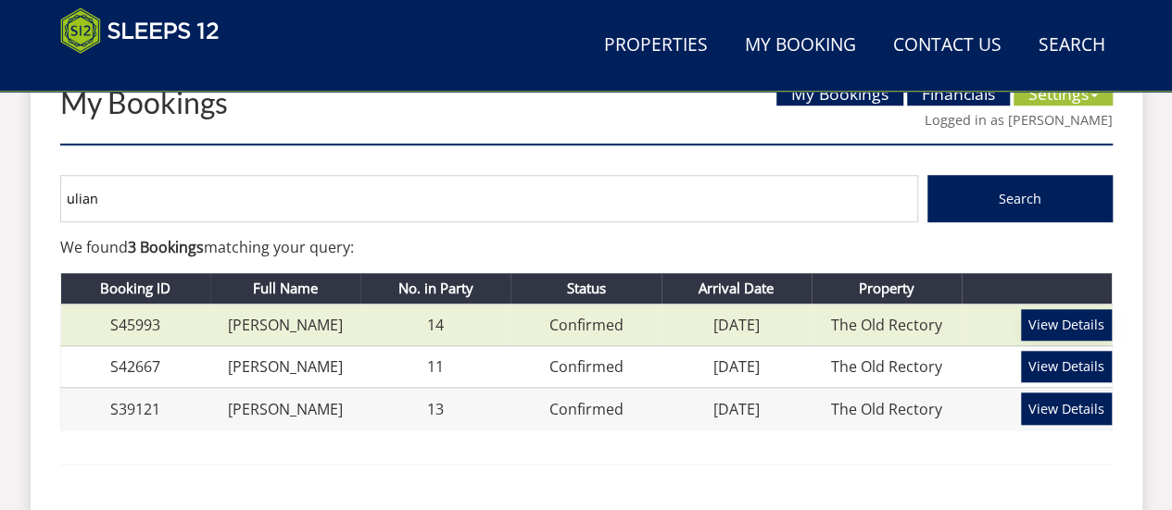
click at [1056, 322] on link "View Details" at bounding box center [1066, 324] width 91 height 31
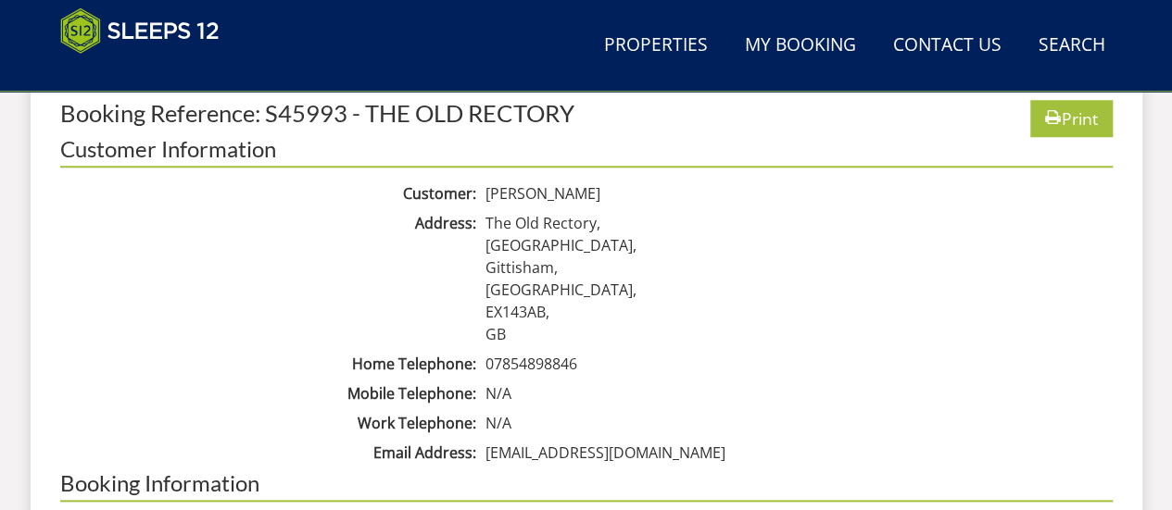
scroll to position [790, 0]
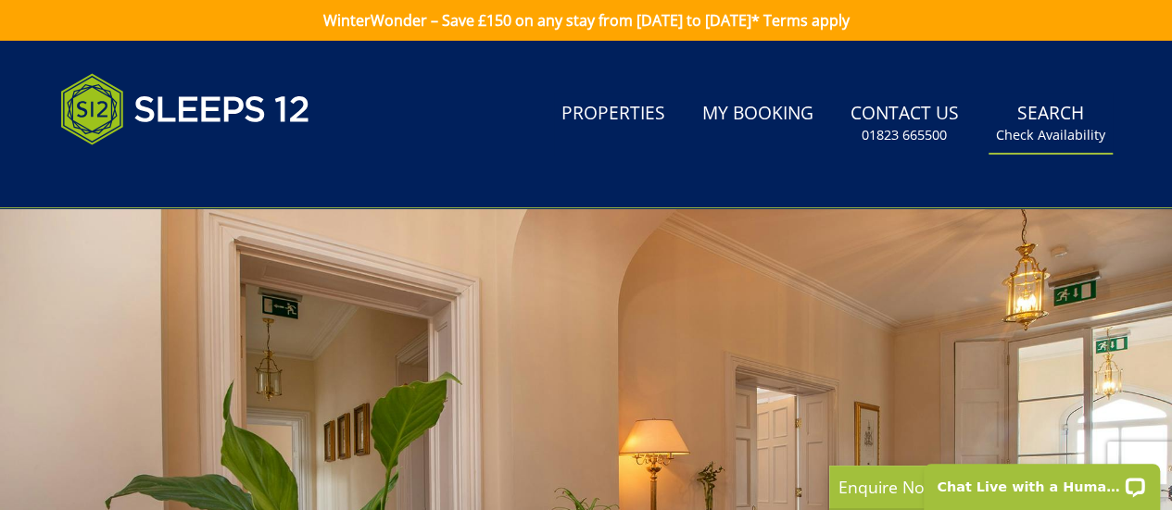
click at [1039, 139] on small "Check Availability" at bounding box center [1050, 135] width 109 height 19
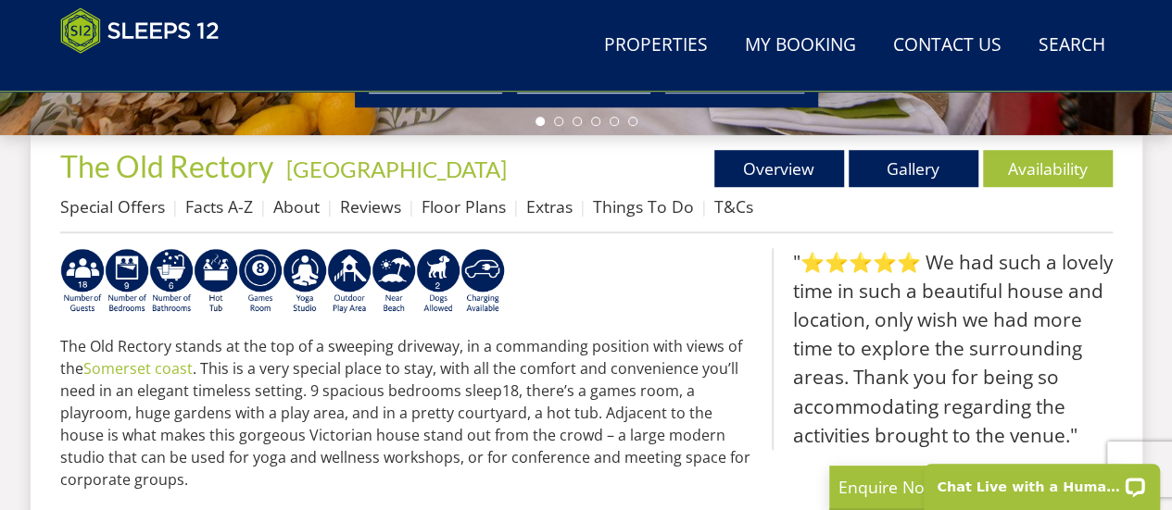
scroll to position [645, 0]
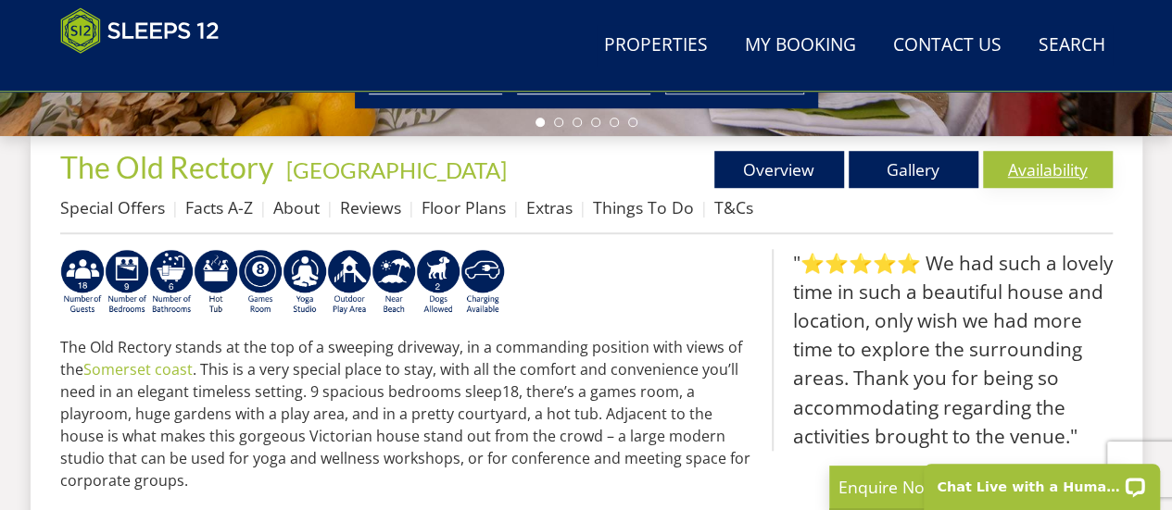
click at [1036, 160] on link "Availability" at bounding box center [1048, 169] width 130 height 37
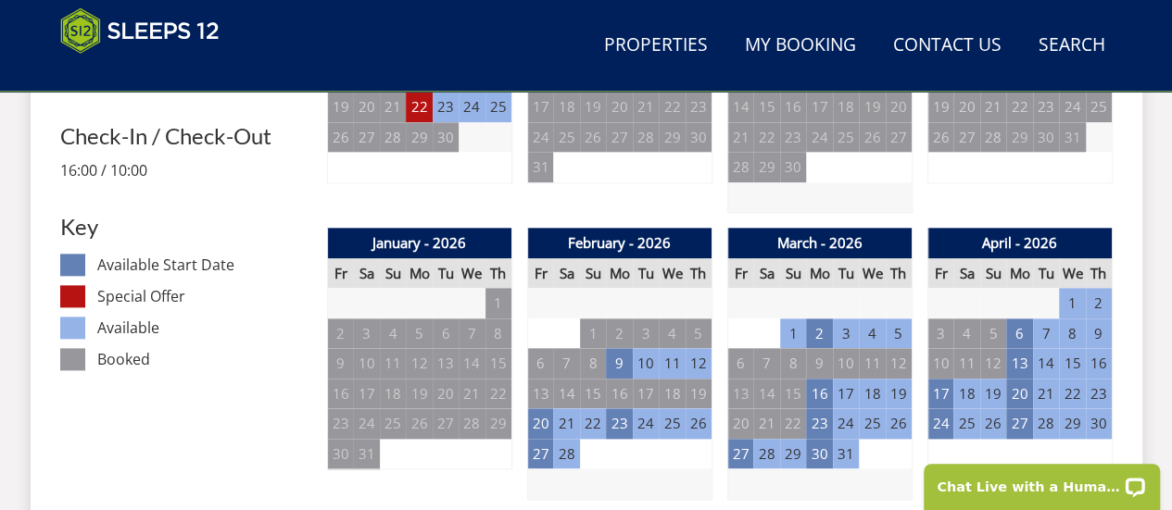
scroll to position [953, 0]
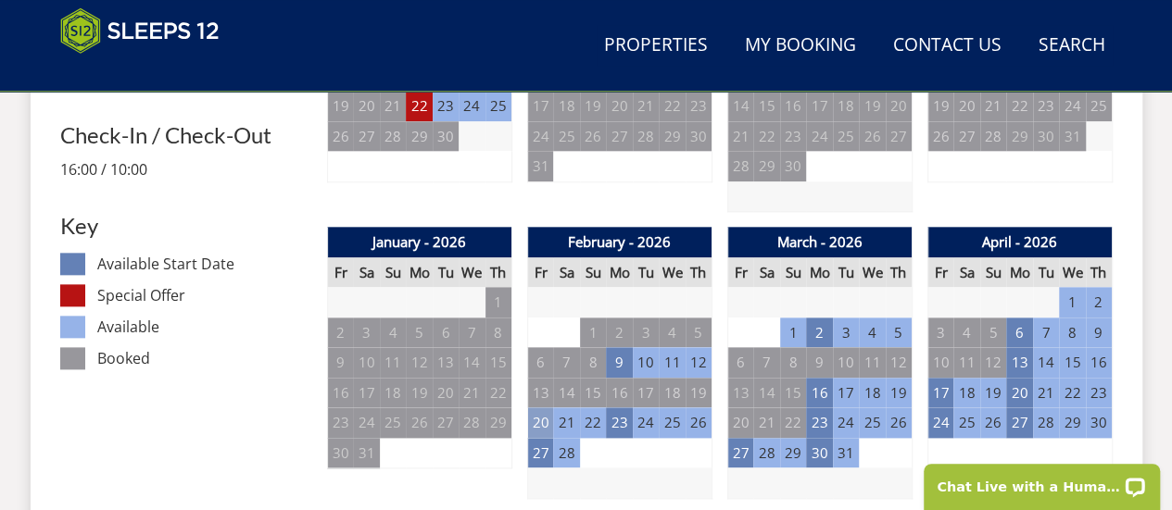
click at [537, 420] on td "20" at bounding box center [540, 423] width 26 height 31
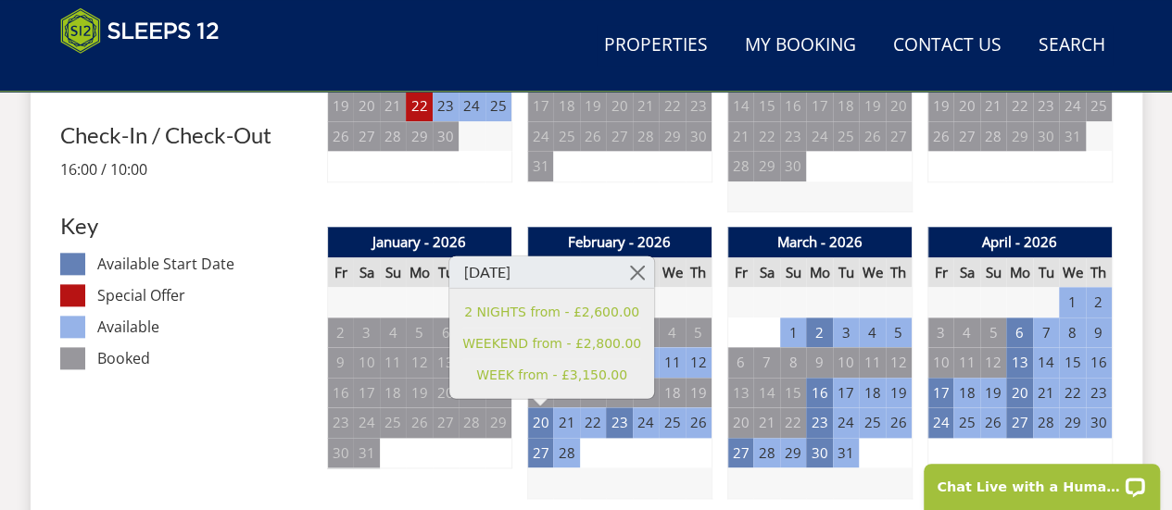
click at [265, 331] on dd "Available" at bounding box center [204, 327] width 214 height 22
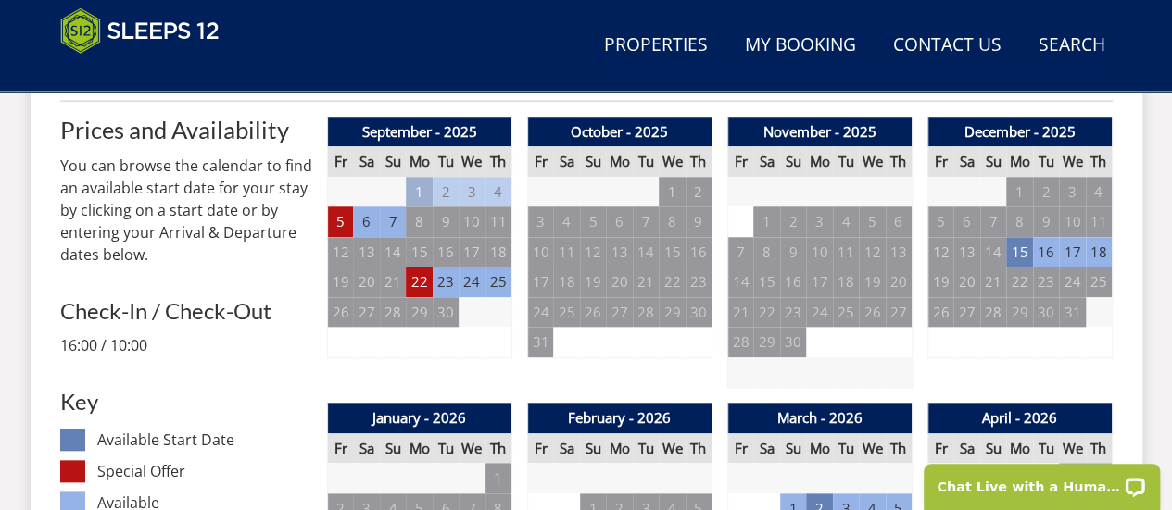
scroll to position [776, 0]
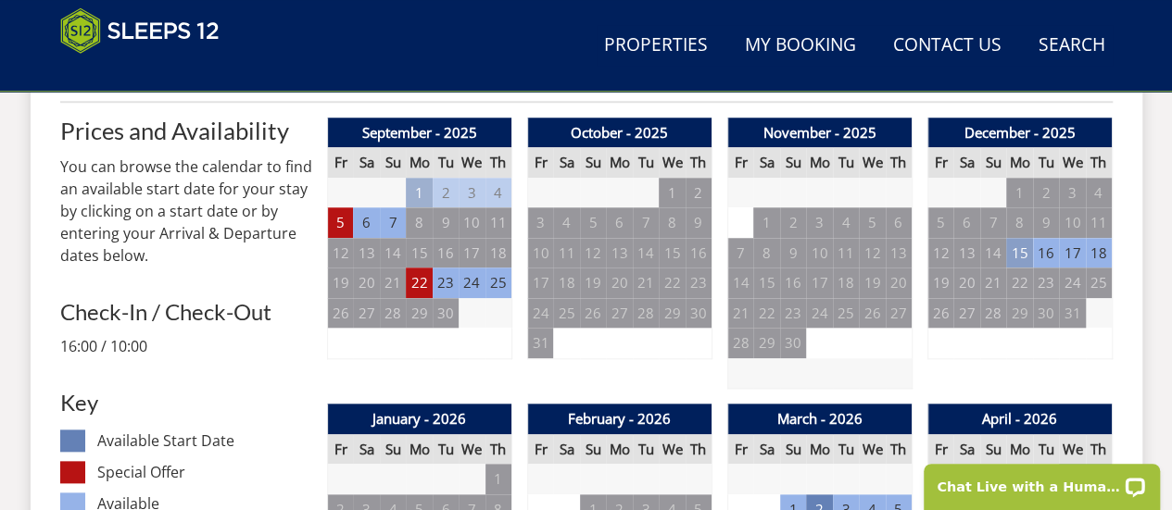
click at [1019, 257] on td "15" at bounding box center [1019, 253] width 26 height 31
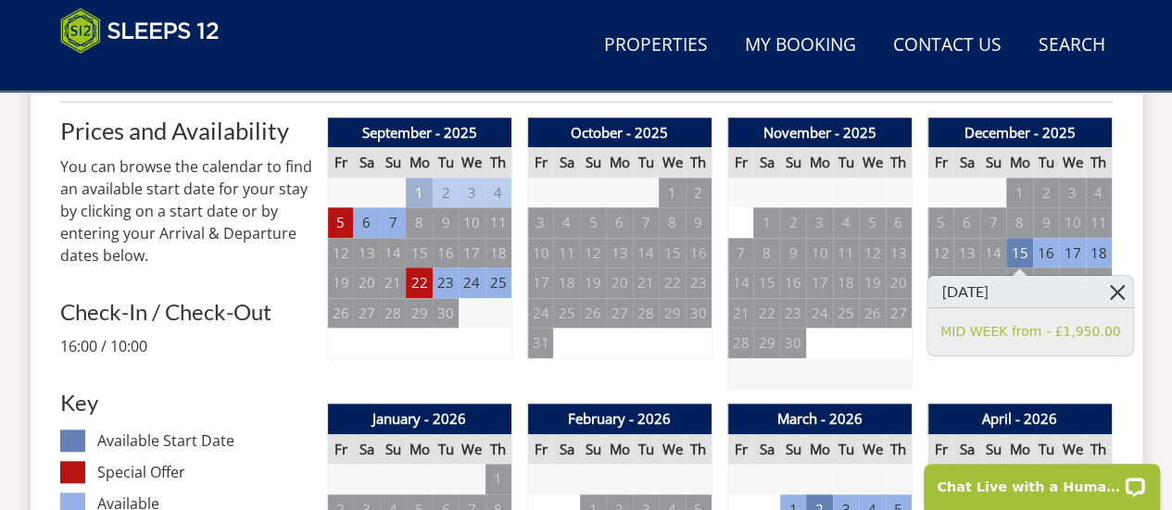
click at [1101, 295] on link at bounding box center [1117, 292] width 32 height 32
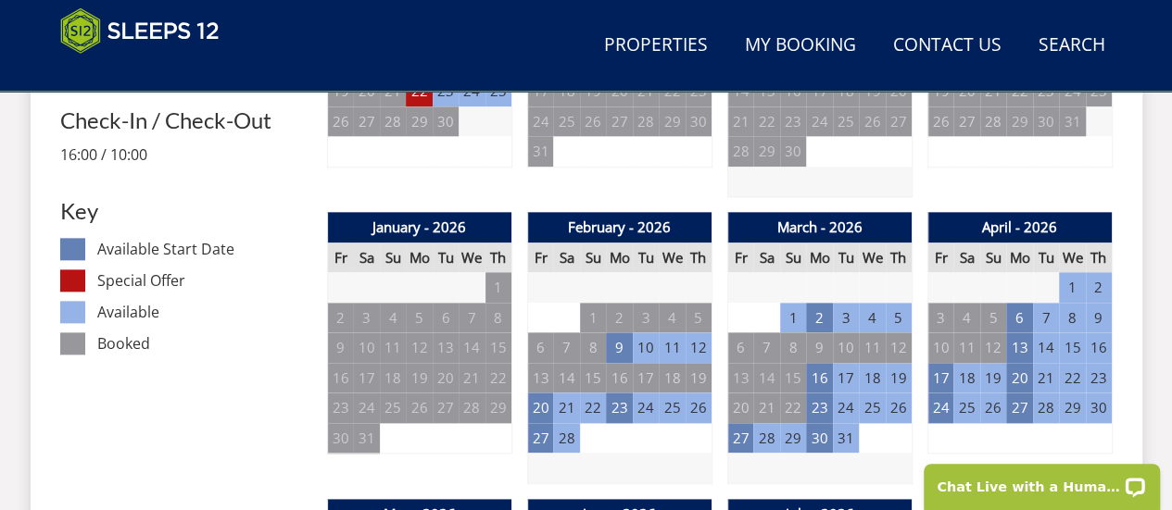
scroll to position [977, 0]
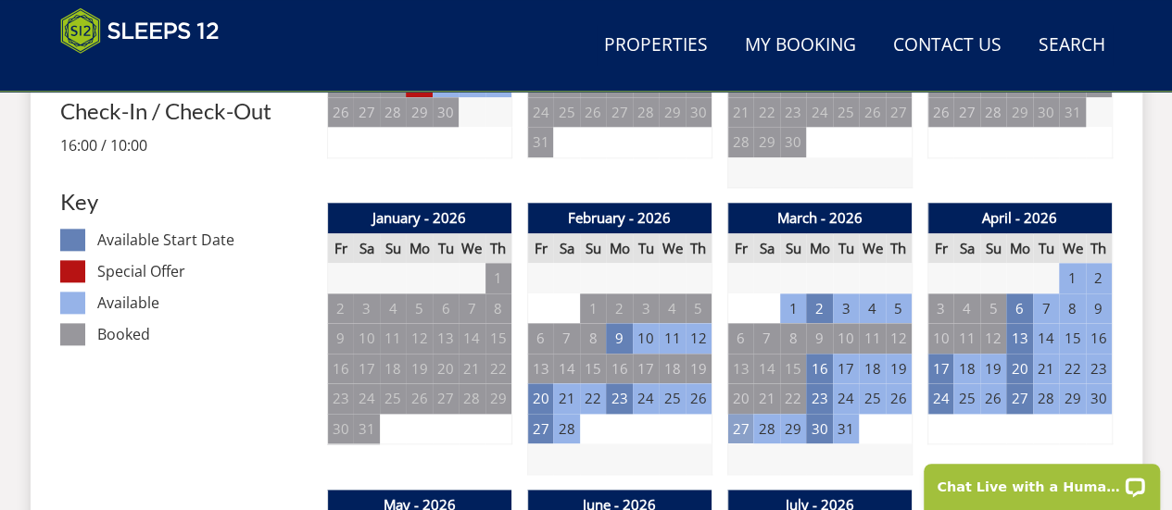
click at [739, 434] on td "27" at bounding box center [740, 429] width 26 height 31
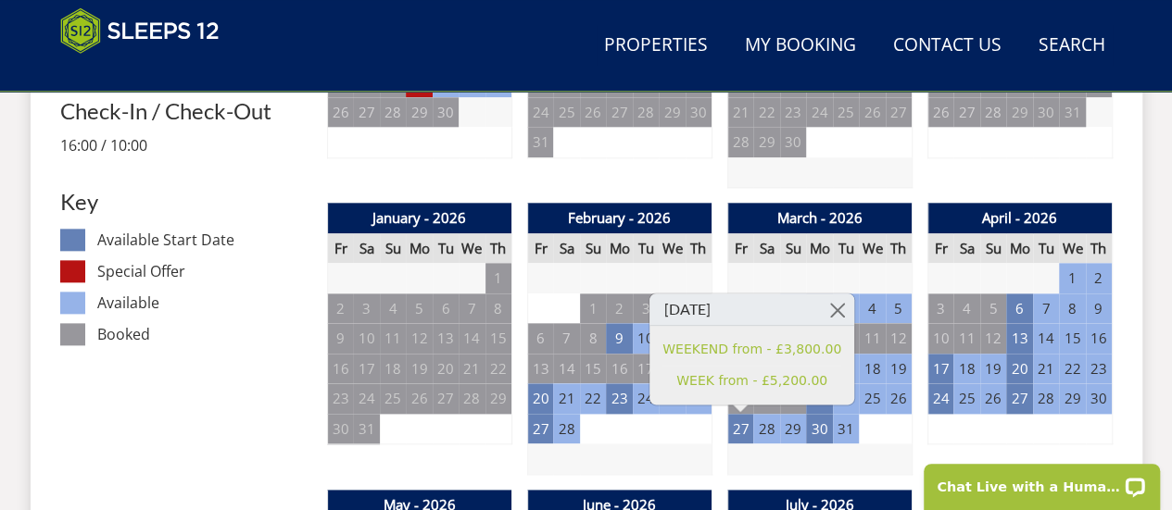
click at [633, 432] on td "3" at bounding box center [646, 429] width 26 height 31
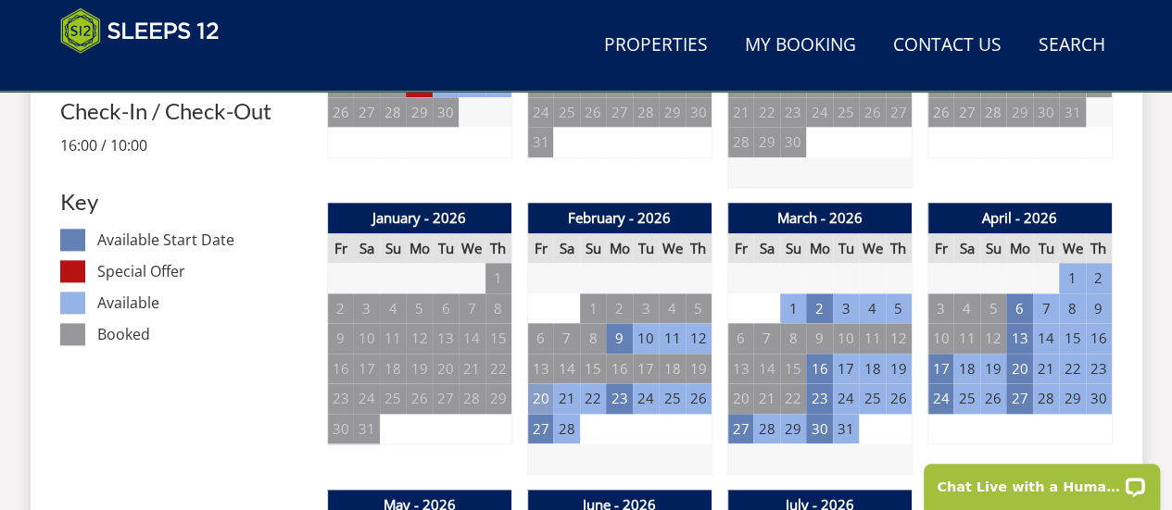
click at [539, 399] on td "20" at bounding box center [540, 399] width 26 height 31
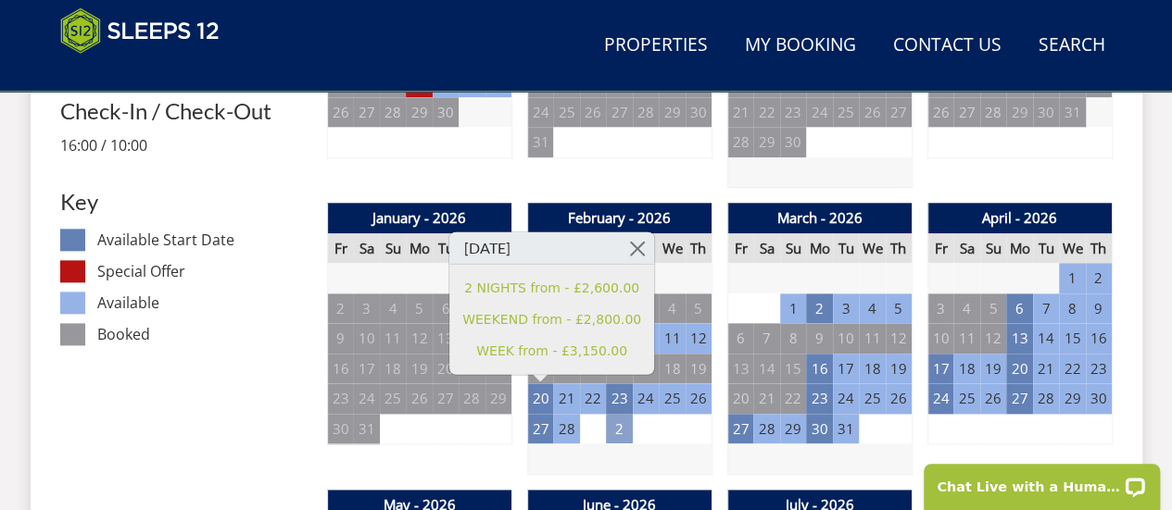
click at [611, 437] on td "2" at bounding box center [619, 429] width 26 height 31
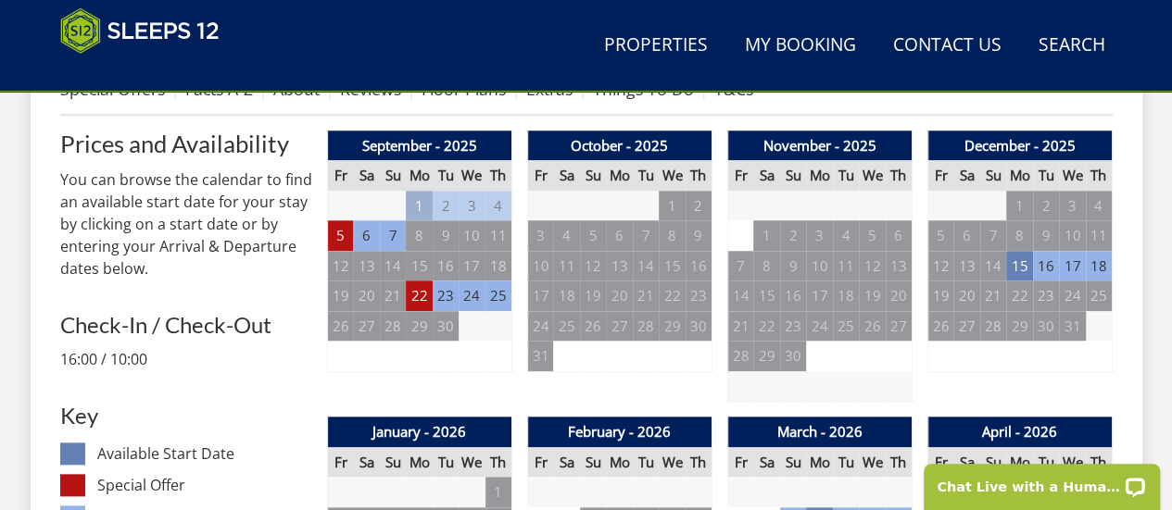
scroll to position [774, 0]
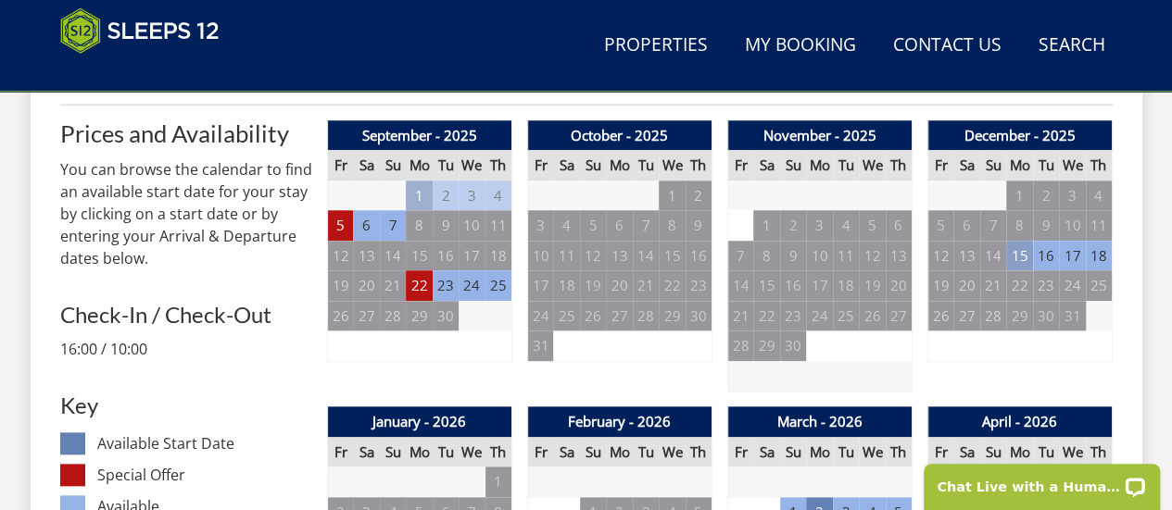
click at [1025, 257] on td "15" at bounding box center [1019, 256] width 26 height 31
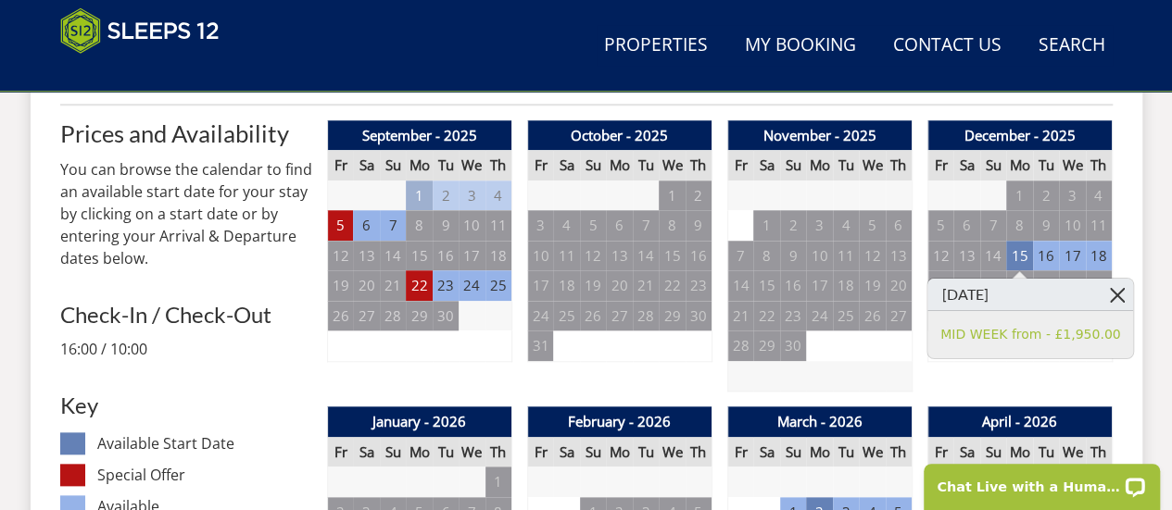
click at [1101, 293] on link at bounding box center [1117, 295] width 32 height 32
